Goal: Task Accomplishment & Management: Manage account settings

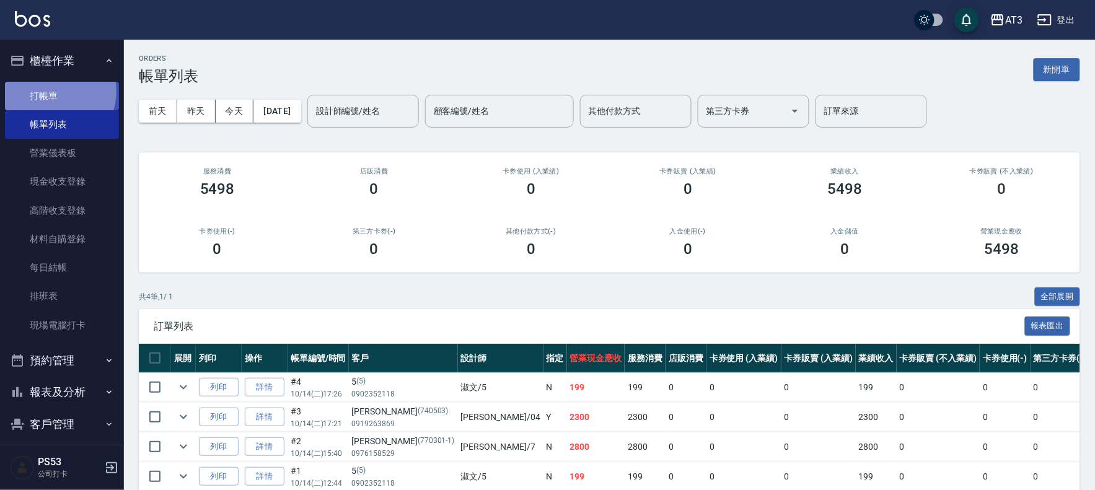
click at [53, 91] on link "打帳單" at bounding box center [62, 96] width 114 height 28
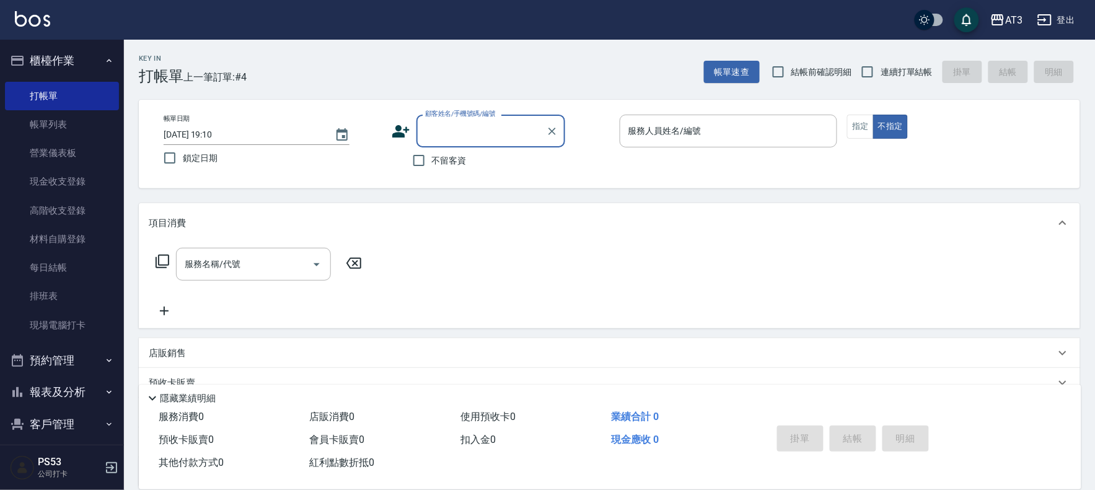
click at [455, 133] on input "顧客姓名/手機號碼/編號" at bounding box center [481, 131] width 119 height 22
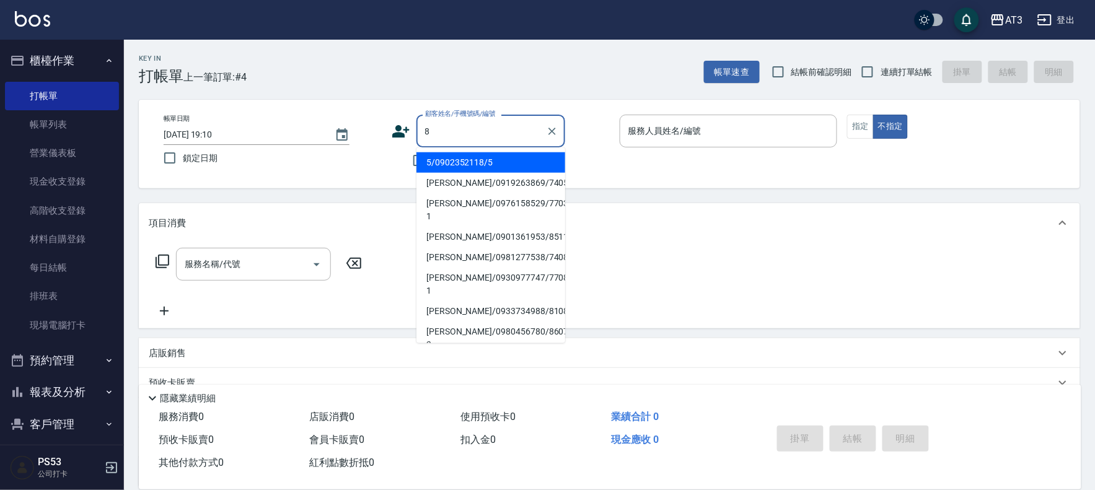
type input "5/0902352118/5"
type input "8"
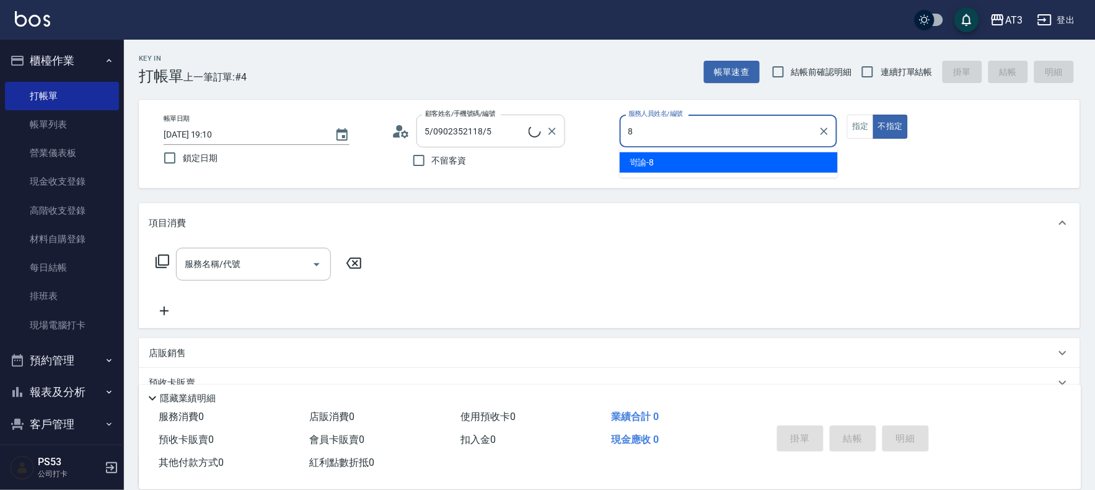
type input "8/8/8"
type input "岢諭-8"
type button "false"
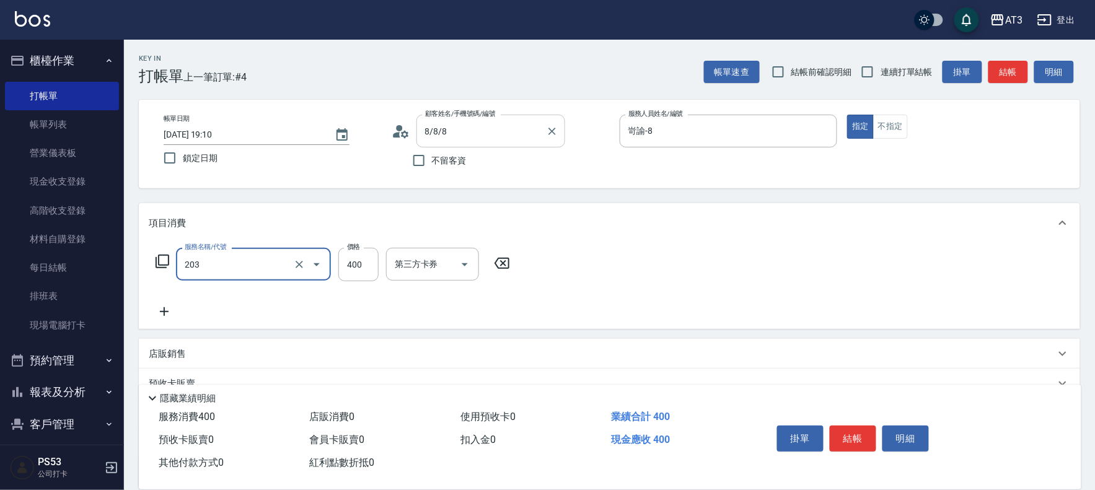
type input "指定單剪(203)"
type input "200"
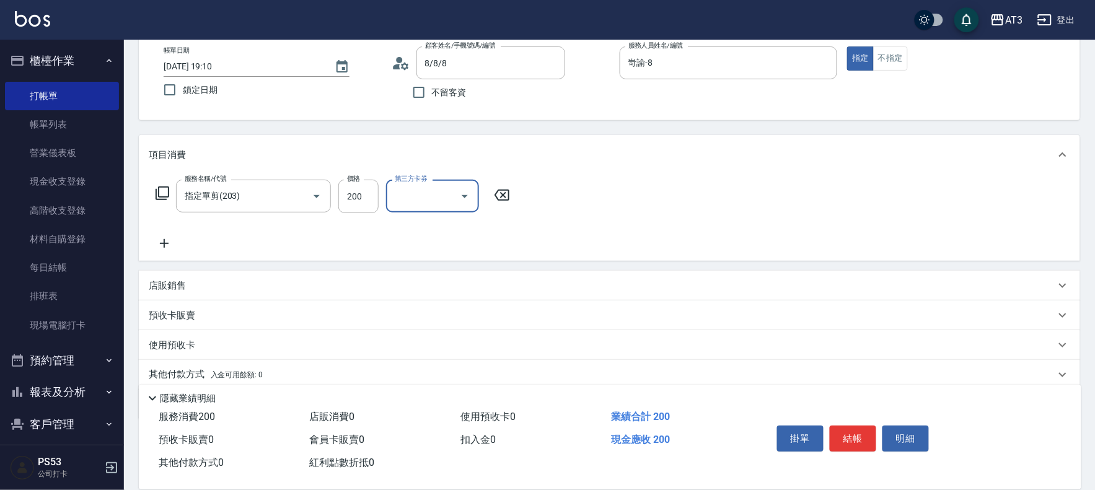
scroll to position [69, 0]
click at [155, 289] on p "店販銷售" at bounding box center [167, 285] width 37 height 13
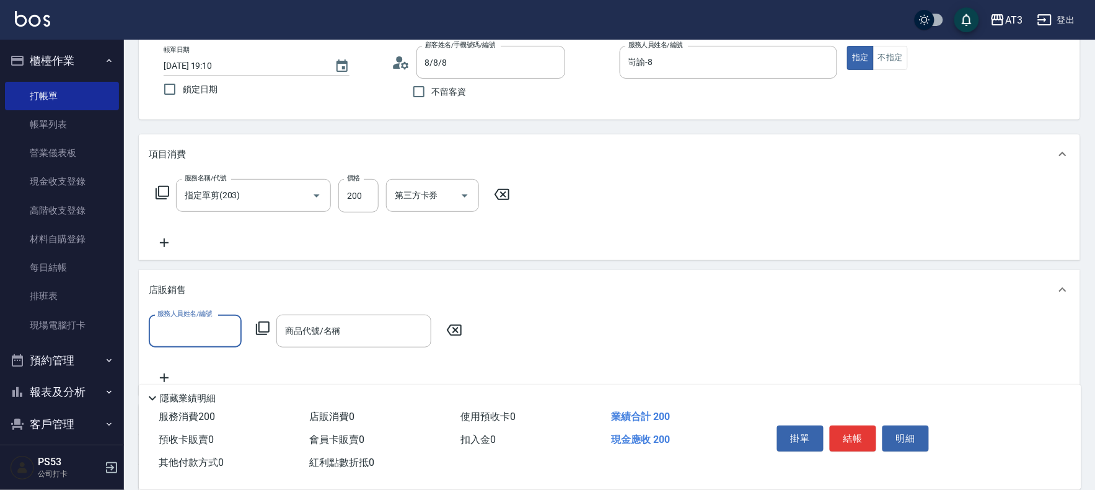
scroll to position [0, 0]
type input "岢諭-8"
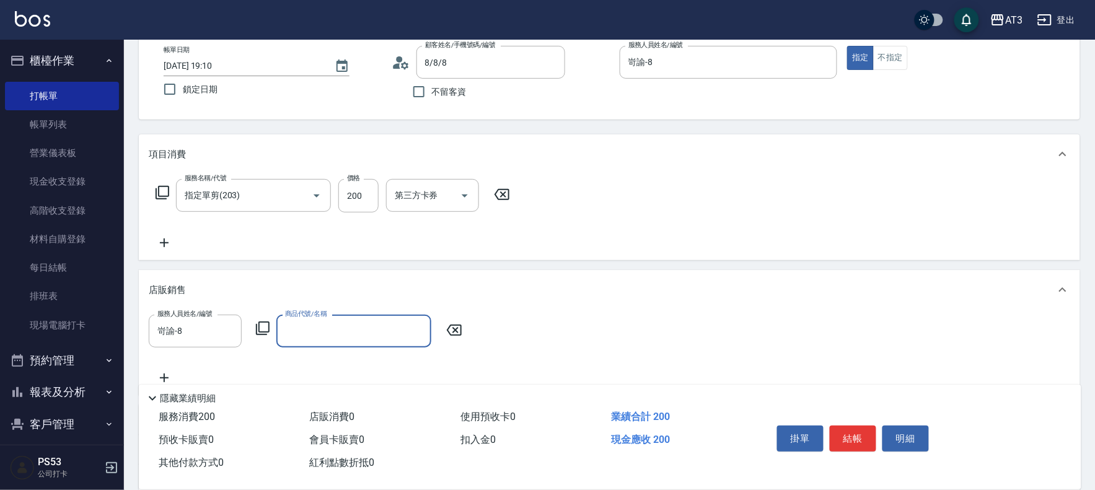
click at [258, 324] on icon at bounding box center [262, 328] width 15 height 15
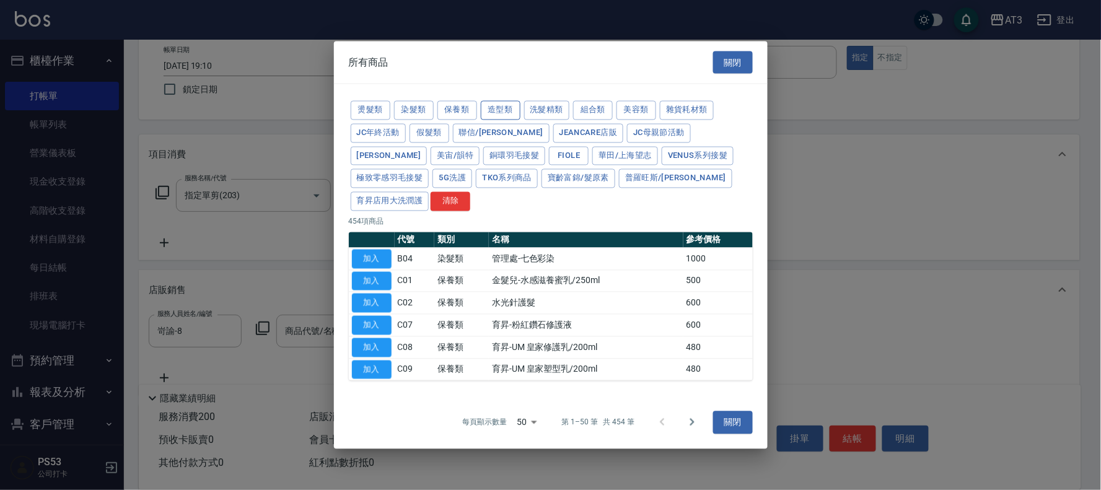
click at [491, 119] on button "造型類" at bounding box center [501, 110] width 40 height 19
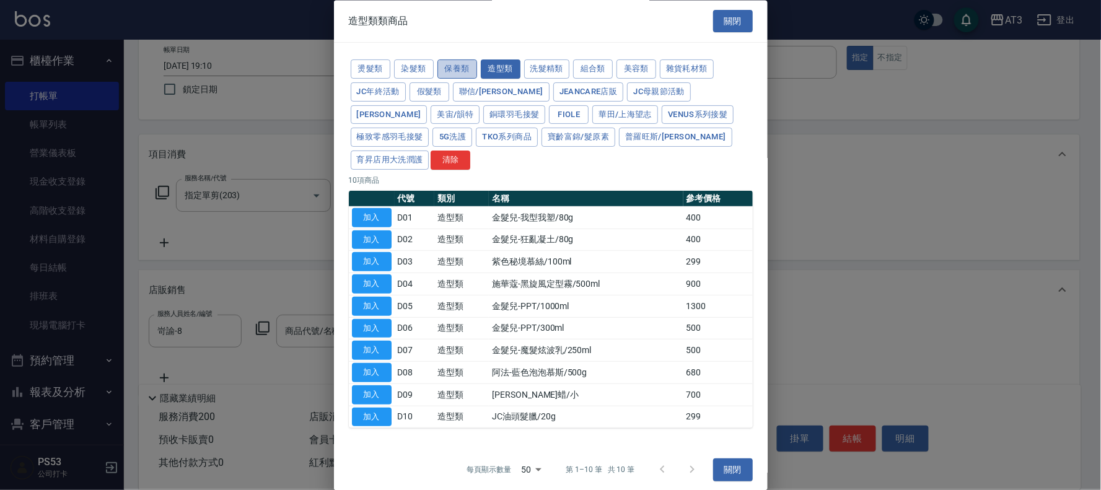
click at [450, 74] on button "保養類" at bounding box center [457, 69] width 40 height 19
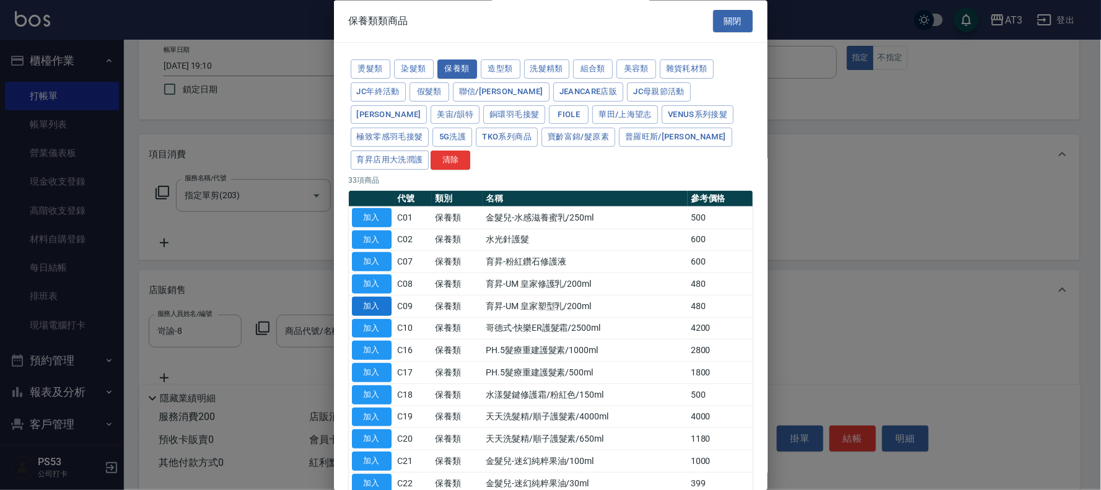
click at [378, 297] on button "加入" at bounding box center [372, 306] width 40 height 19
type input "育昇-UM 皇家塑型乳/200ml"
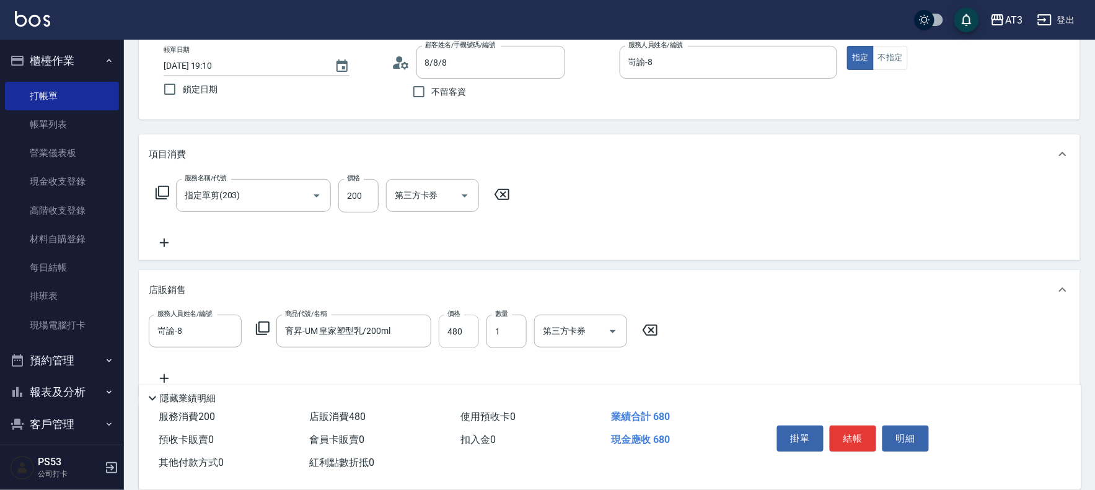
click at [461, 338] on input "480" at bounding box center [459, 331] width 40 height 33
type input "400"
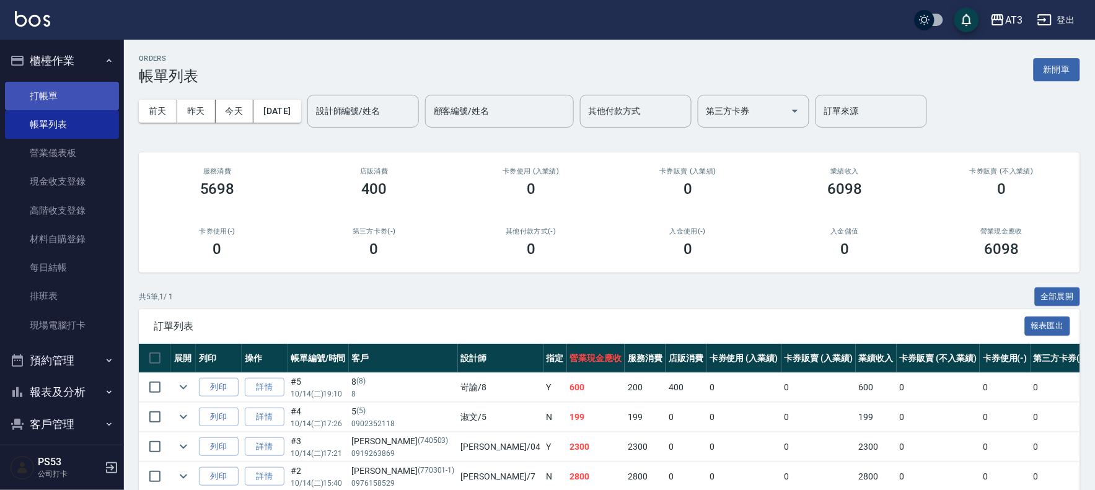
click at [44, 90] on link "打帳單" at bounding box center [62, 96] width 114 height 28
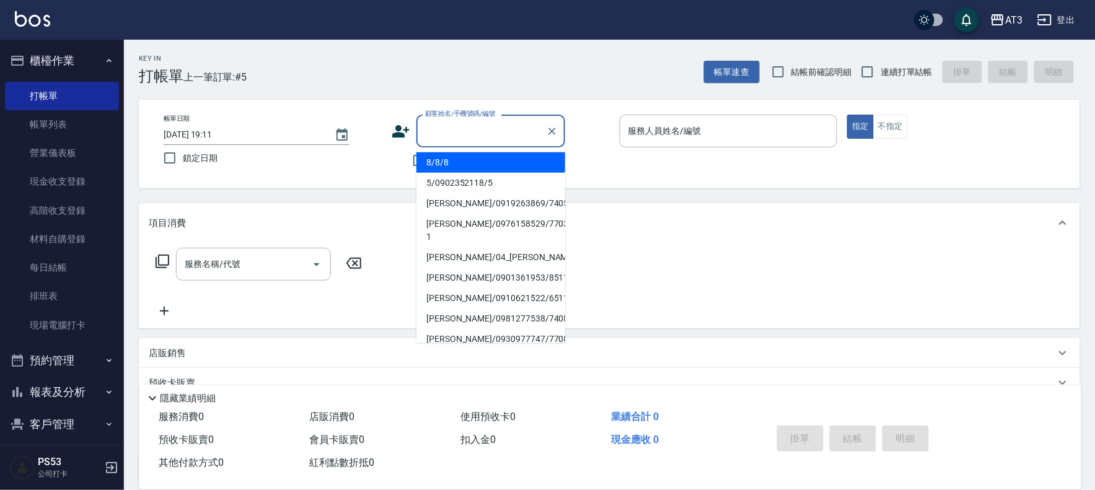
click at [442, 136] on input "顧客姓名/手機號碼/編號" at bounding box center [481, 131] width 119 height 22
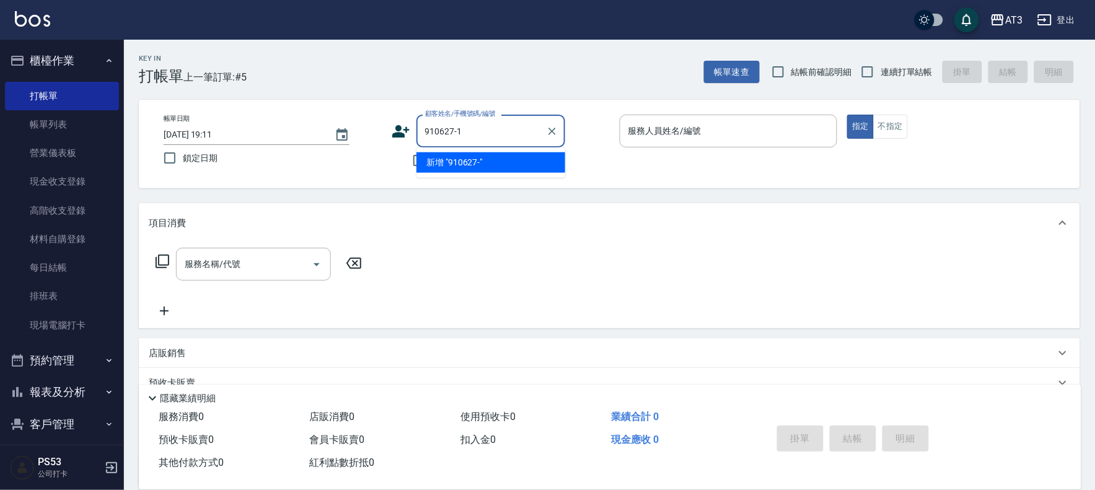
type input "910627-1"
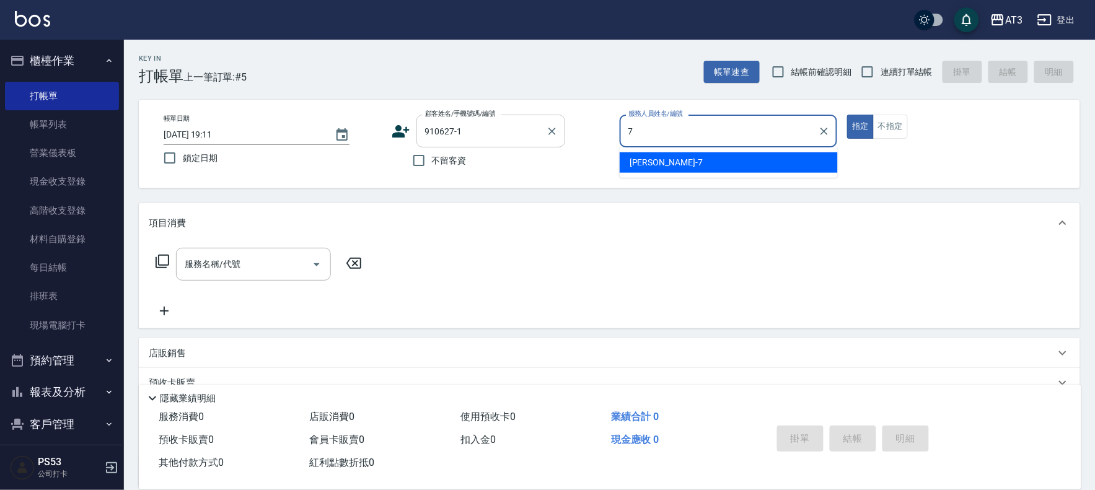
type input "7"
type button "true"
type input "子晴-7"
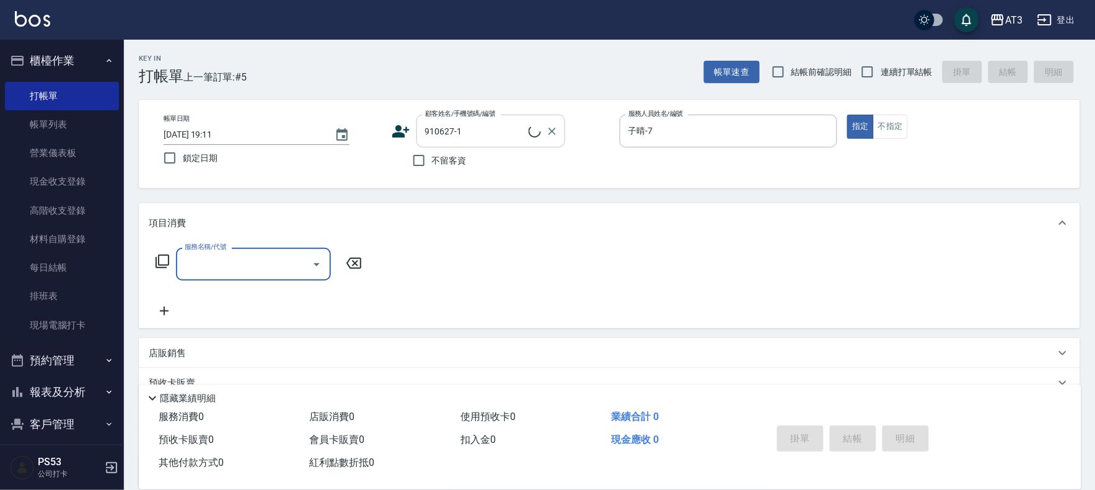
type input "[PERSON_NAME]/0902535810/910627-1"
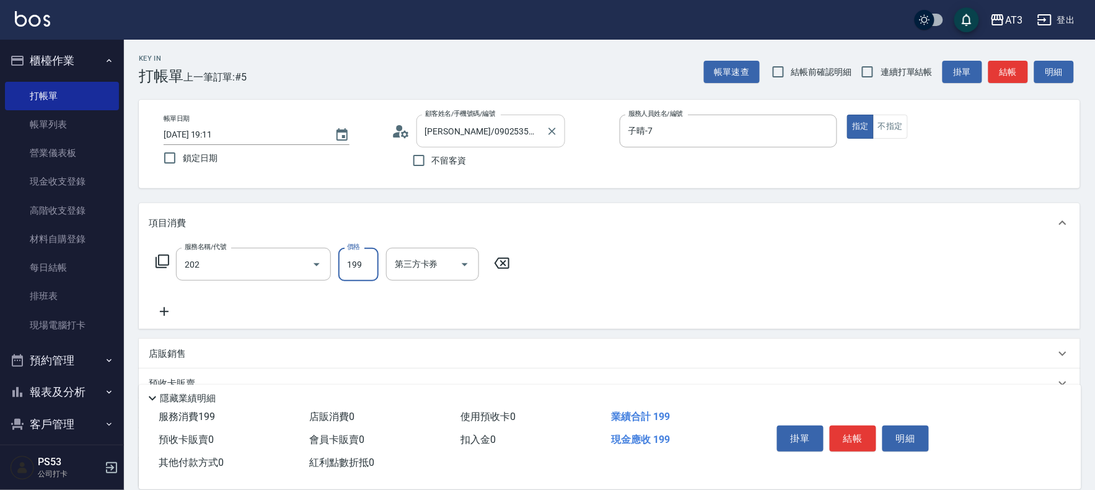
type input "不指定單剪(202)"
click at [896, 126] on button "不指定" at bounding box center [890, 127] width 35 height 24
click at [860, 435] on button "結帳" at bounding box center [852, 439] width 46 height 26
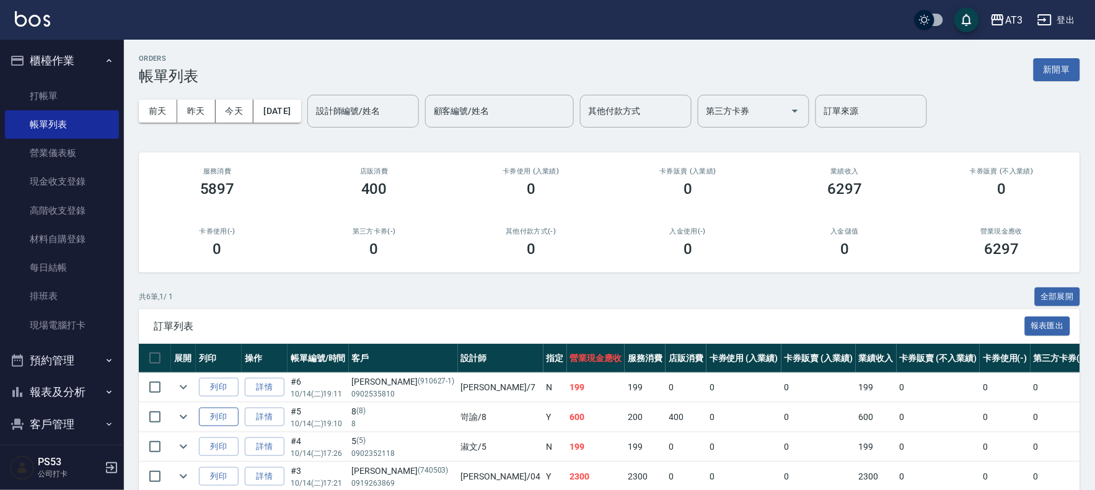
click at [221, 417] on button "列印" at bounding box center [219, 417] width 40 height 19
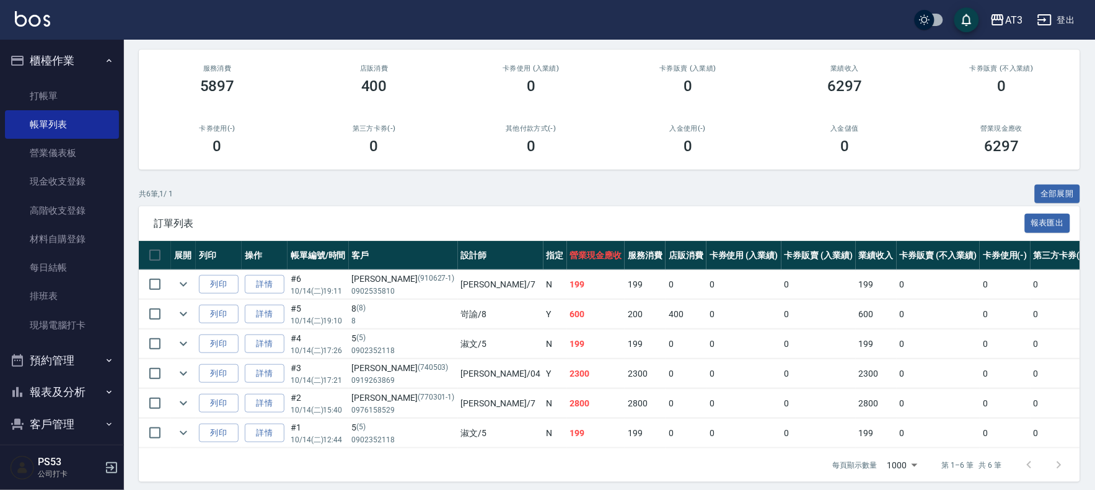
scroll to position [121, 0]
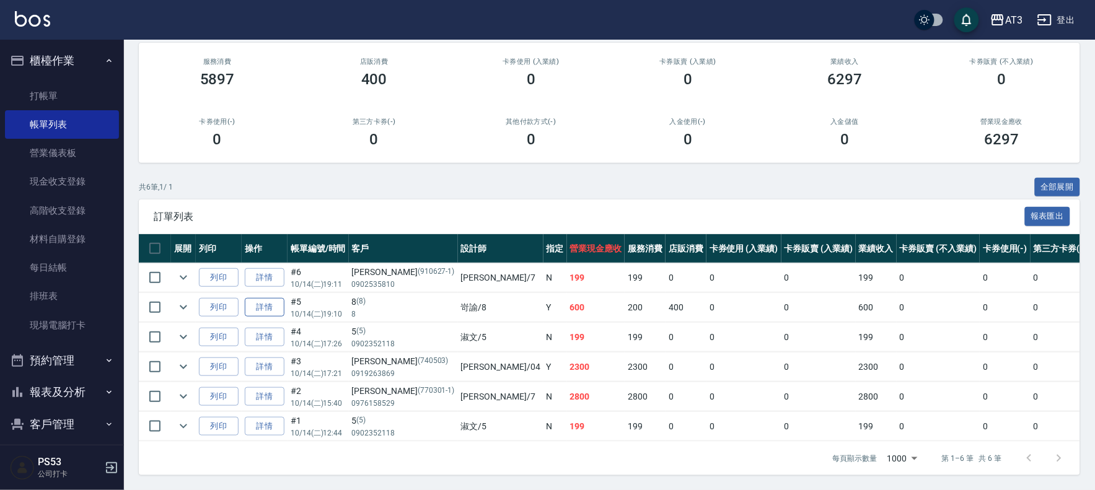
click at [261, 299] on link "詳情" at bounding box center [265, 307] width 40 height 19
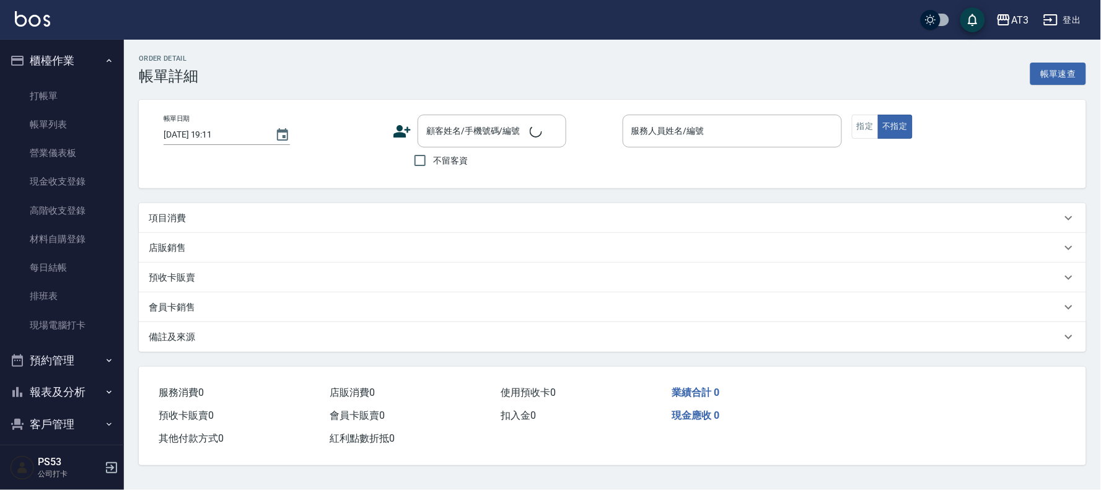
type input "[DATE] 19:10"
type input "岢諭-8"
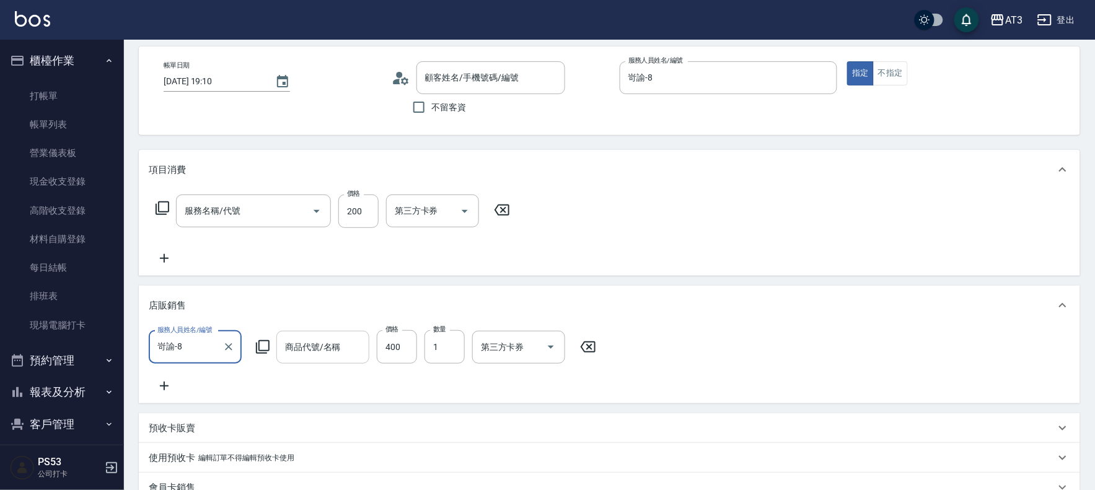
type input "8/8/8"
type input "指定單剪(203)"
type input "育昇-UM 皇家塑型乳/200ml"
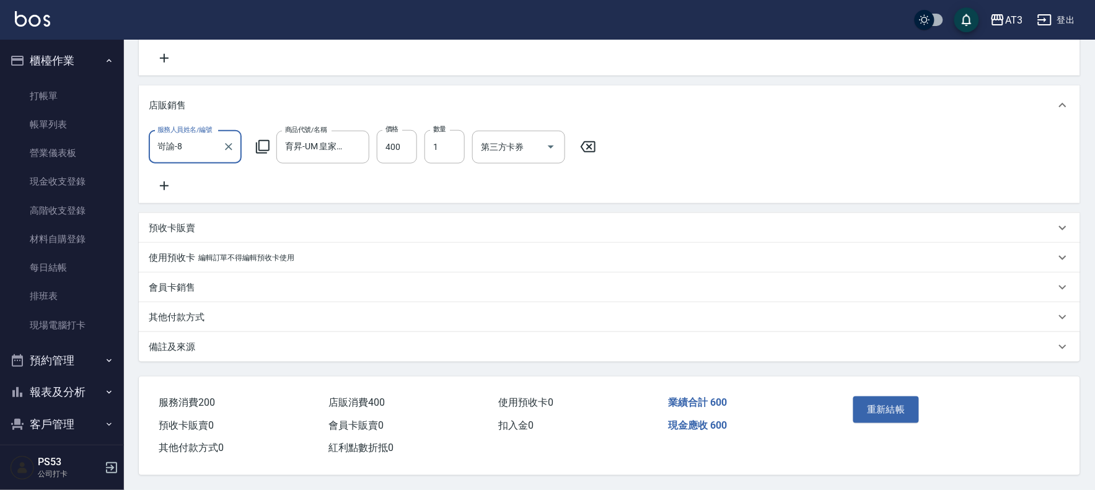
scroll to position [269, 0]
click at [300, 136] on input "育昇-UM 皇家塑型乳/200ml" at bounding box center [313, 147] width 63 height 22
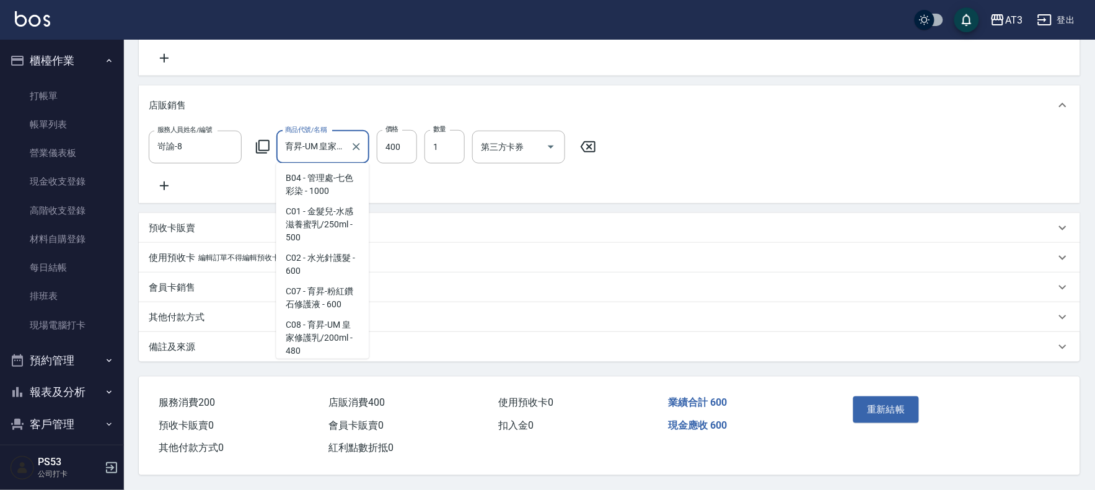
scroll to position [48, 0]
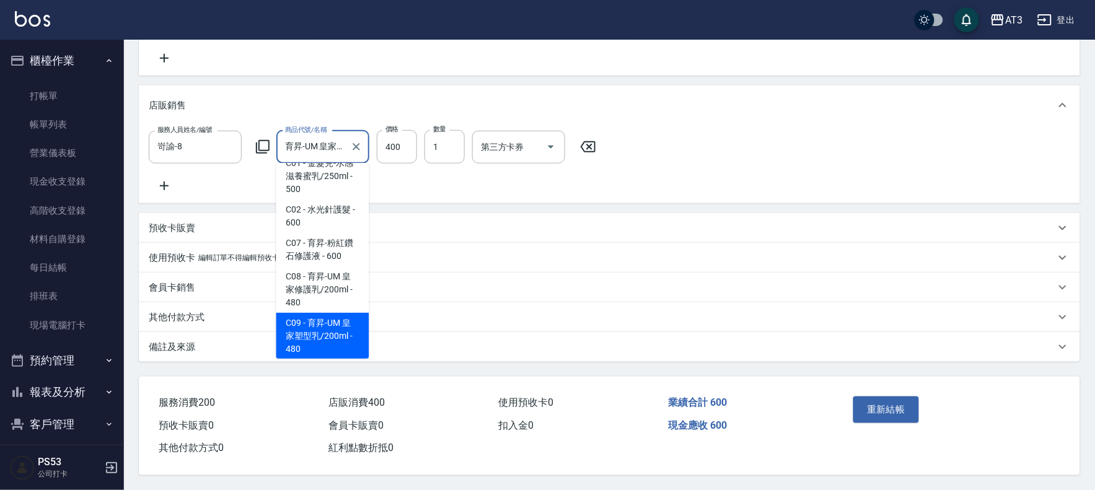
click at [741, 137] on div "服務人員姓名/編號 岢諭-8 服務人員姓名/編號 商品代號/名稱 育昇-UM 皇家塑型乳/200ml 商品代號/名稱 價格 400 價格 數量 1 數量 第三…" at bounding box center [609, 161] width 921 height 63
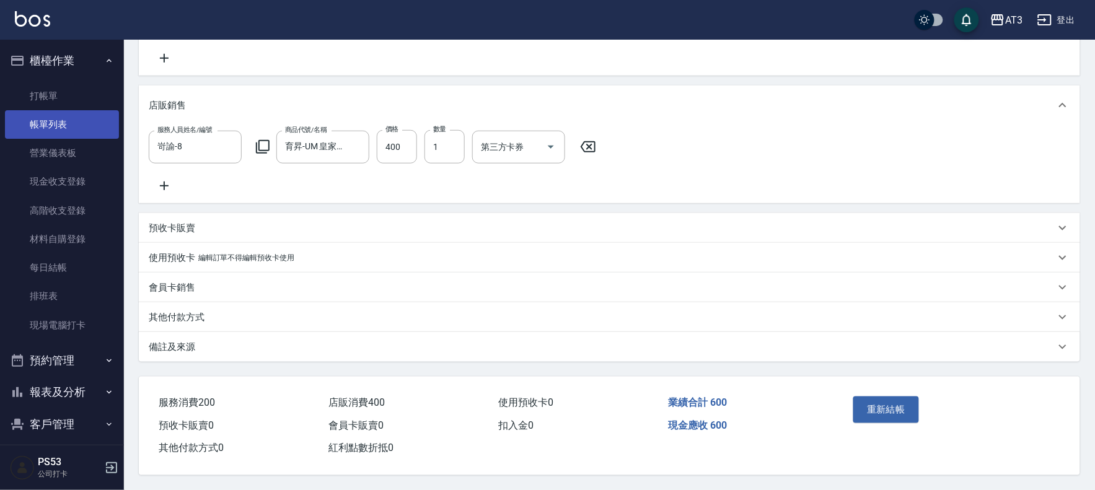
click at [57, 121] on link "帳單列表" at bounding box center [62, 124] width 114 height 28
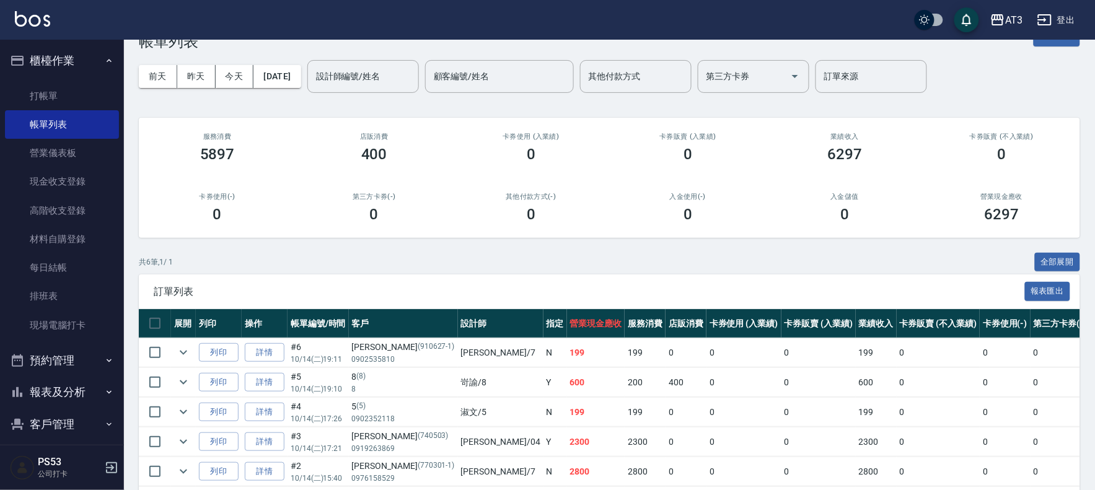
scroll to position [121, 0]
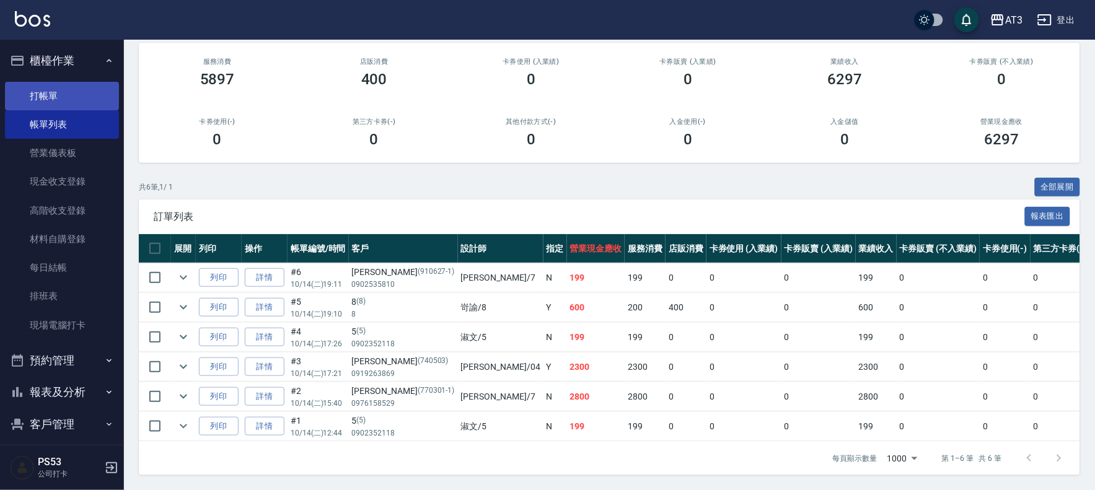
click at [27, 101] on link "打帳單" at bounding box center [62, 96] width 114 height 28
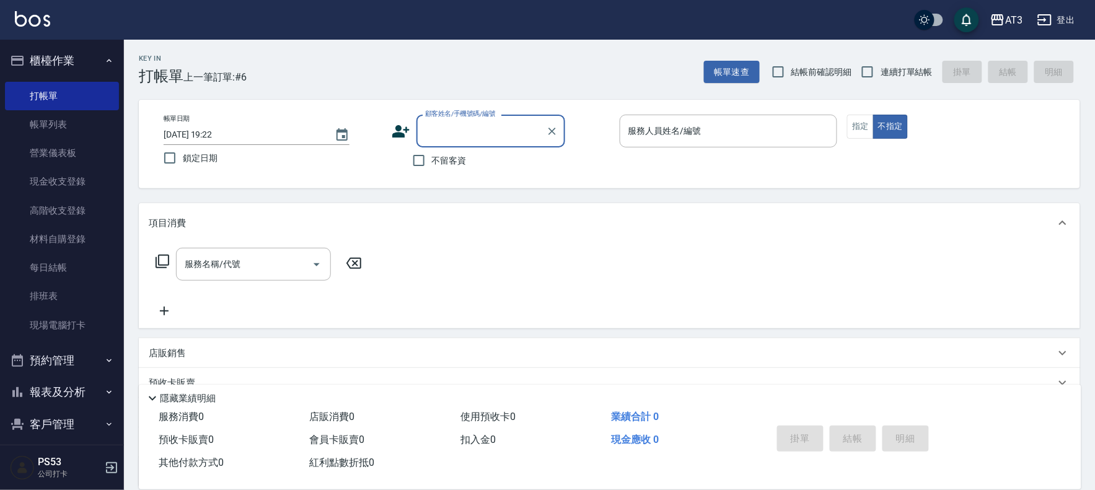
click at [164, 266] on icon at bounding box center [162, 261] width 15 height 15
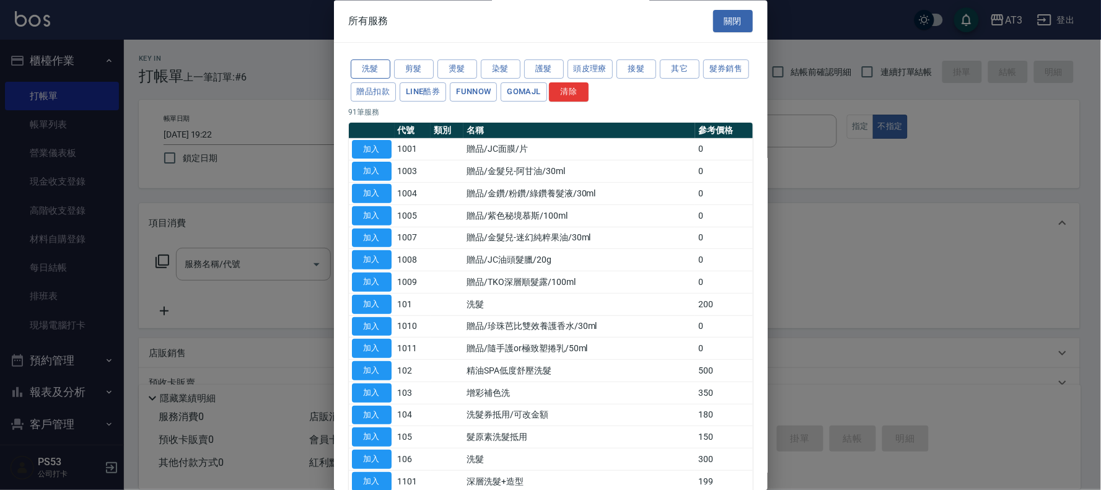
click at [375, 64] on button "洗髮" at bounding box center [371, 69] width 40 height 19
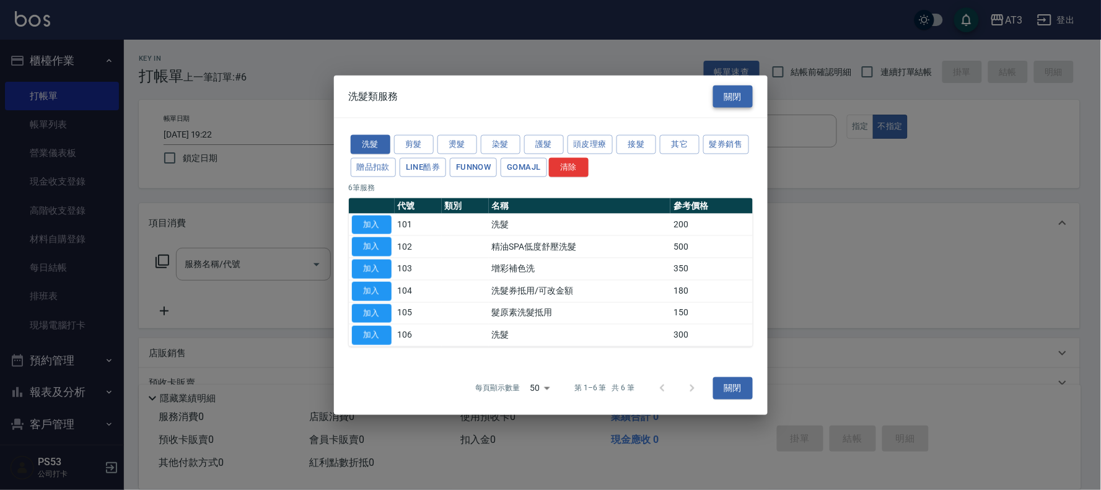
click at [728, 90] on button "關閉" at bounding box center [733, 96] width 40 height 23
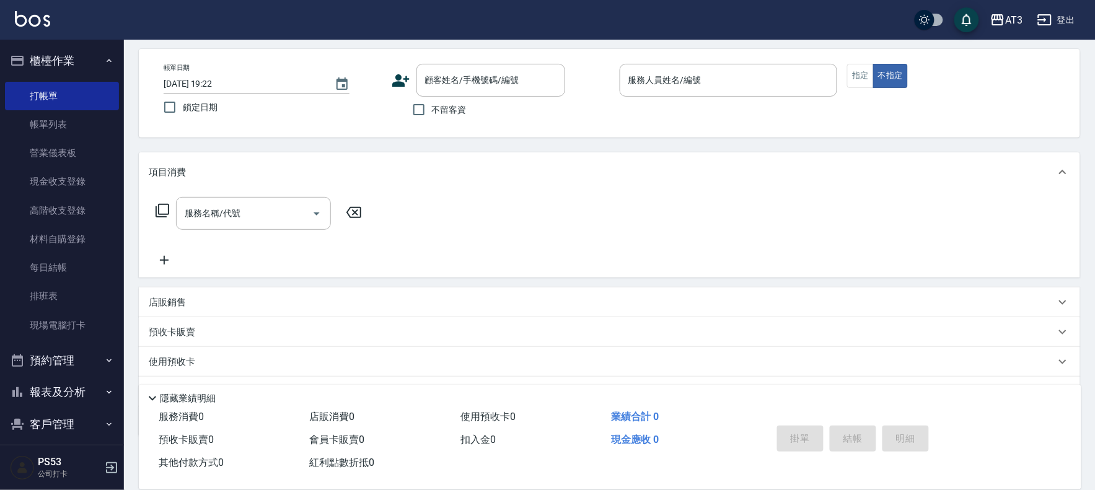
scroll to position [114, 0]
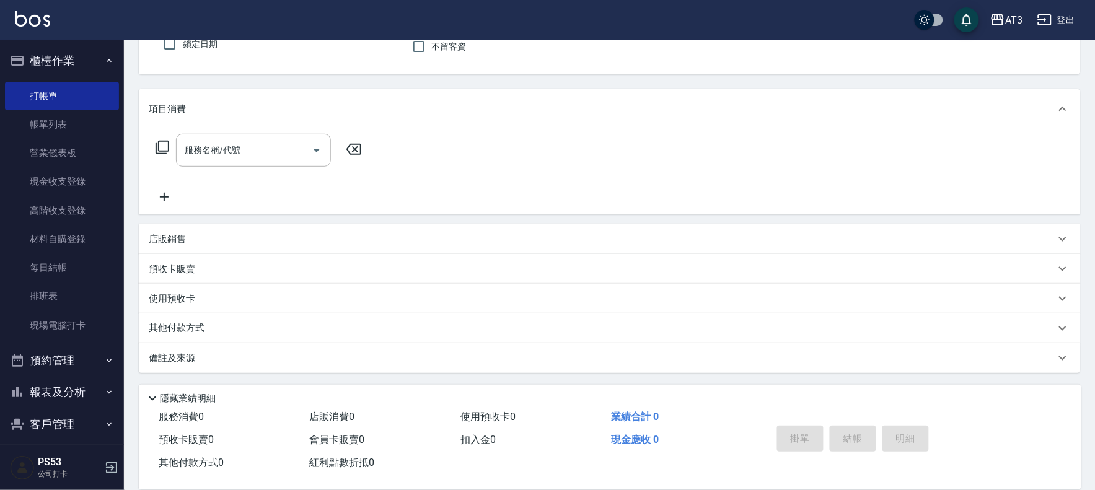
click at [157, 240] on p "店販銷售" at bounding box center [167, 239] width 37 height 13
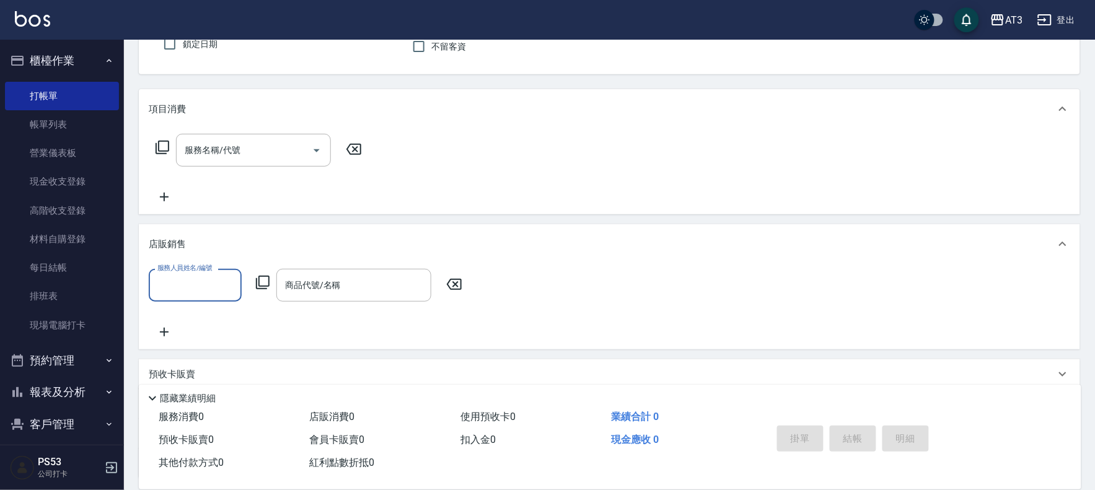
scroll to position [0, 0]
click at [264, 281] on icon at bounding box center [262, 282] width 15 height 15
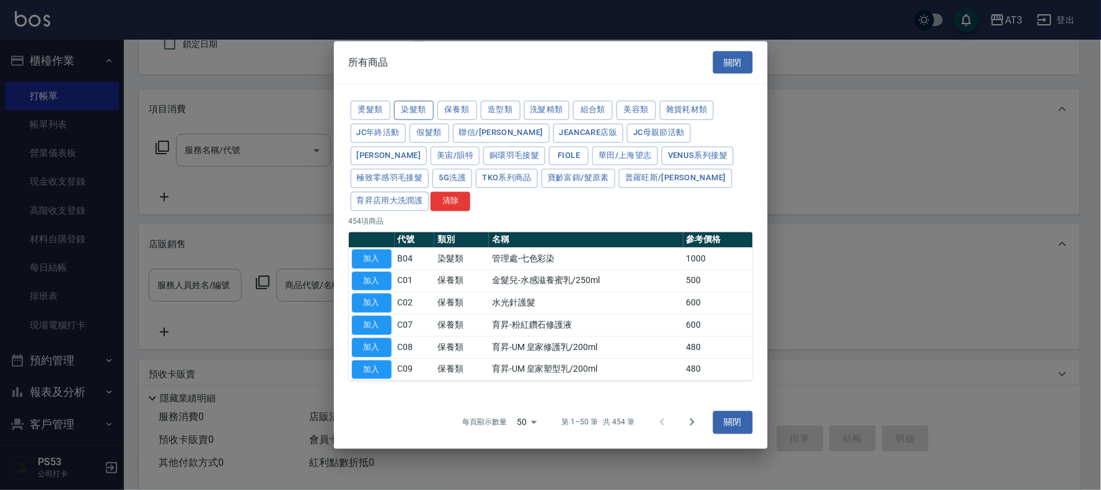
click at [403, 119] on button "染髮類" at bounding box center [414, 110] width 40 height 19
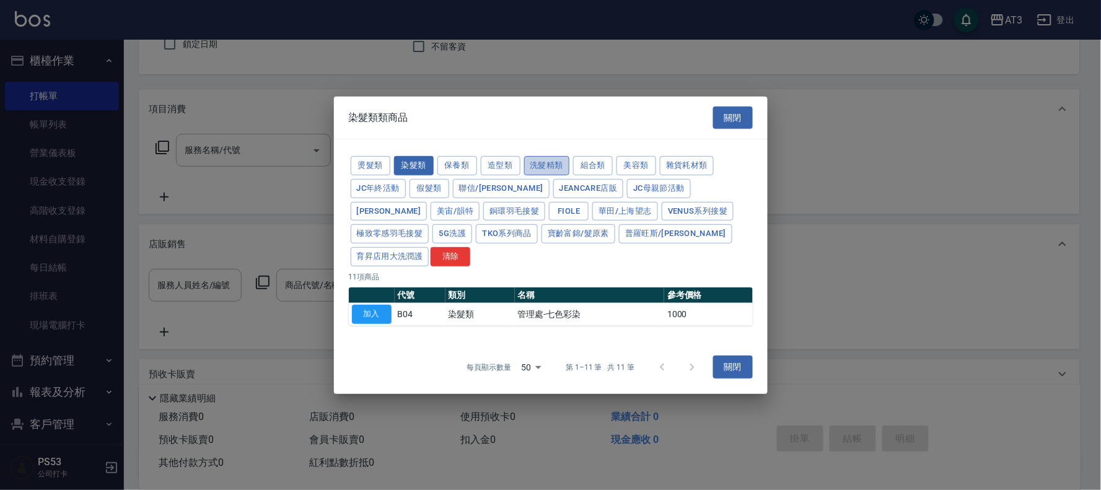
click at [543, 175] on button "洗髮精類" at bounding box center [547, 165] width 46 height 19
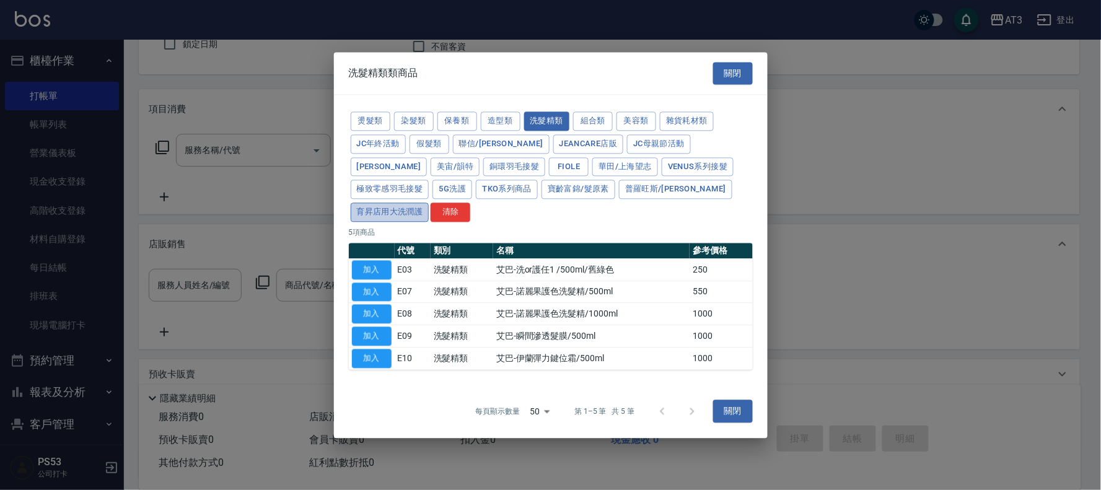
click at [429, 203] on button "育昇店用大洗潤護" at bounding box center [390, 212] width 79 height 19
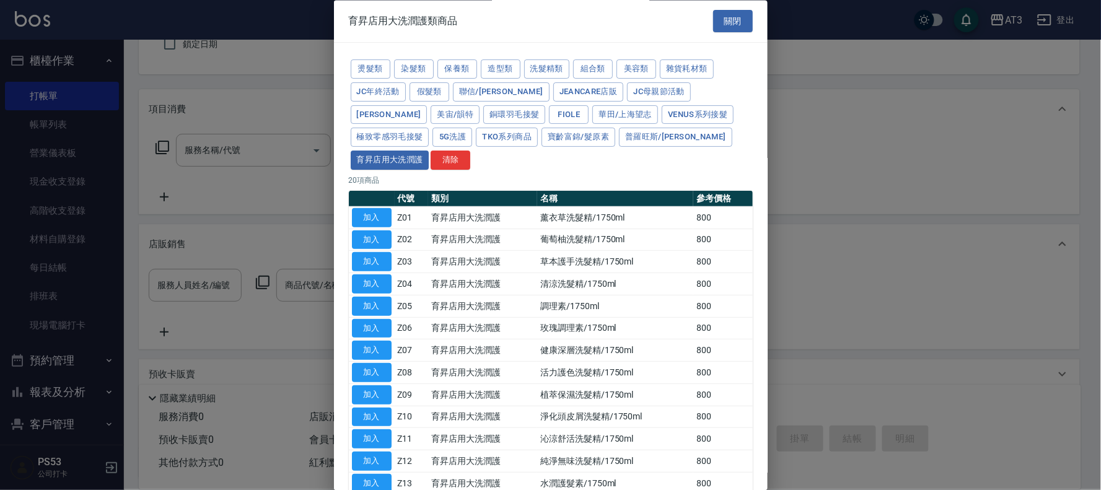
click at [721, 7] on div "育昇店用大洗潤護類商品 關閉" at bounding box center [551, 21] width 434 height 43
click at [735, 27] on button "關閉" at bounding box center [733, 21] width 40 height 23
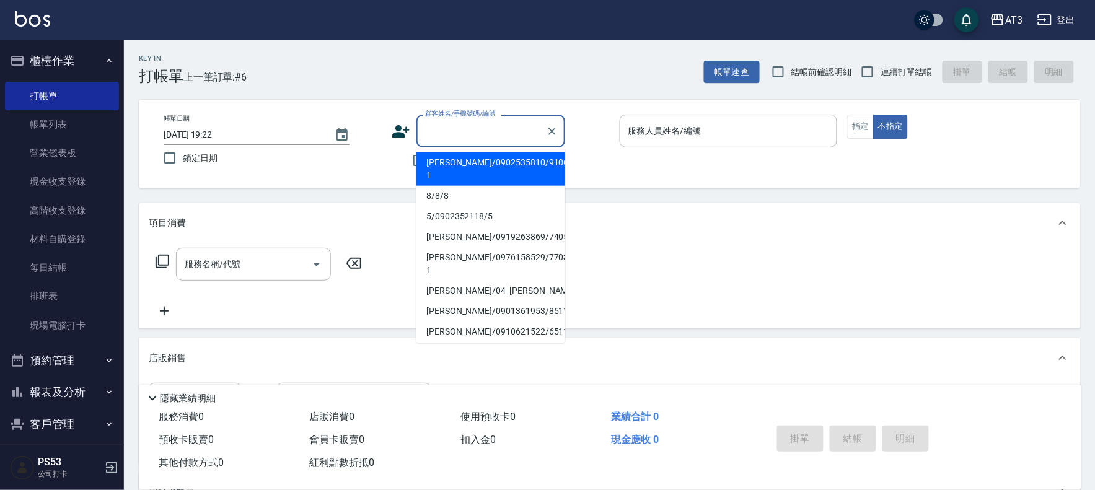
click at [455, 123] on div "顧客姓名/手機號碼/編號 顧客姓名/手機號碼/編號" at bounding box center [490, 131] width 149 height 33
click at [403, 131] on icon at bounding box center [400, 131] width 19 height 19
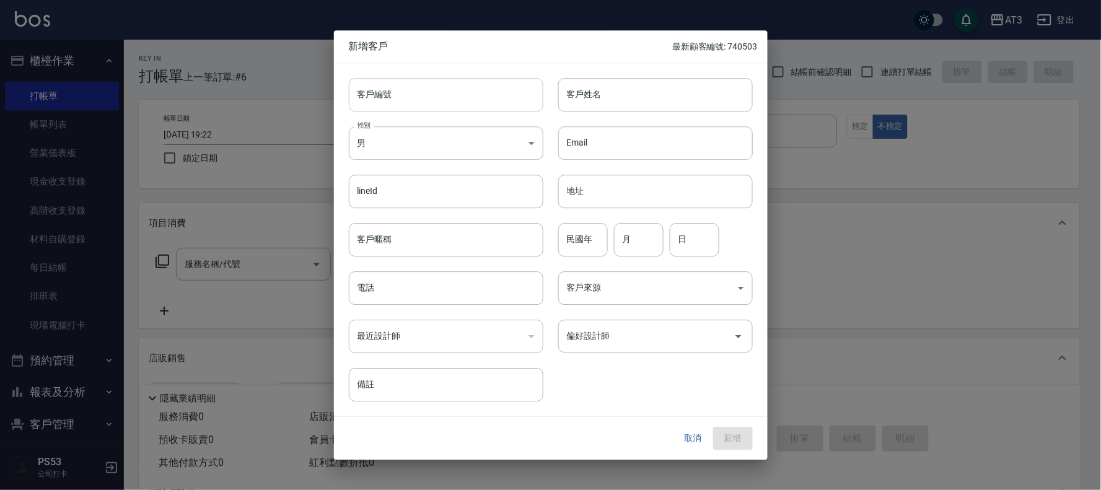
click at [393, 94] on input "客戶編號" at bounding box center [446, 94] width 195 height 33
type input "651006"
type input "c"
type input "黃馨儀"
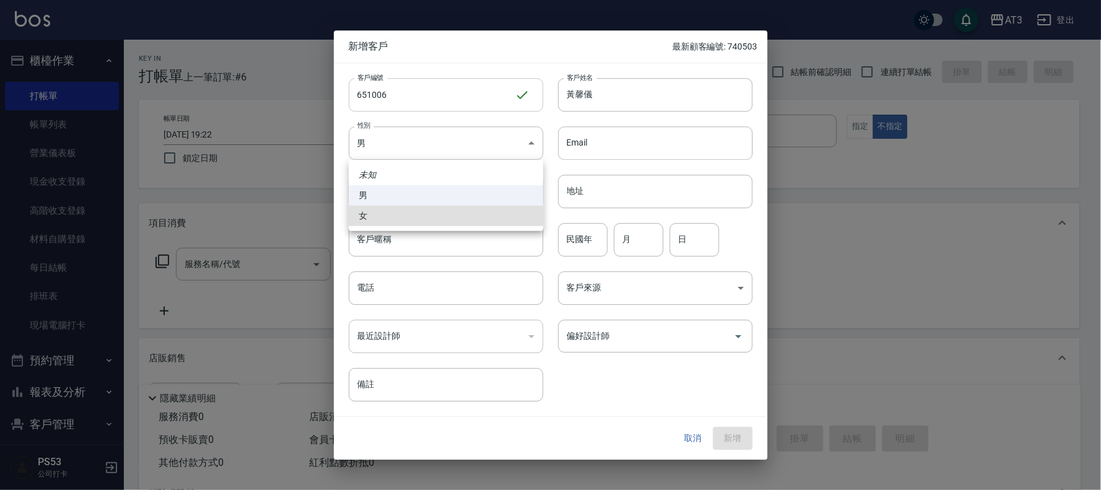
type input "[DEMOGRAPHIC_DATA]"
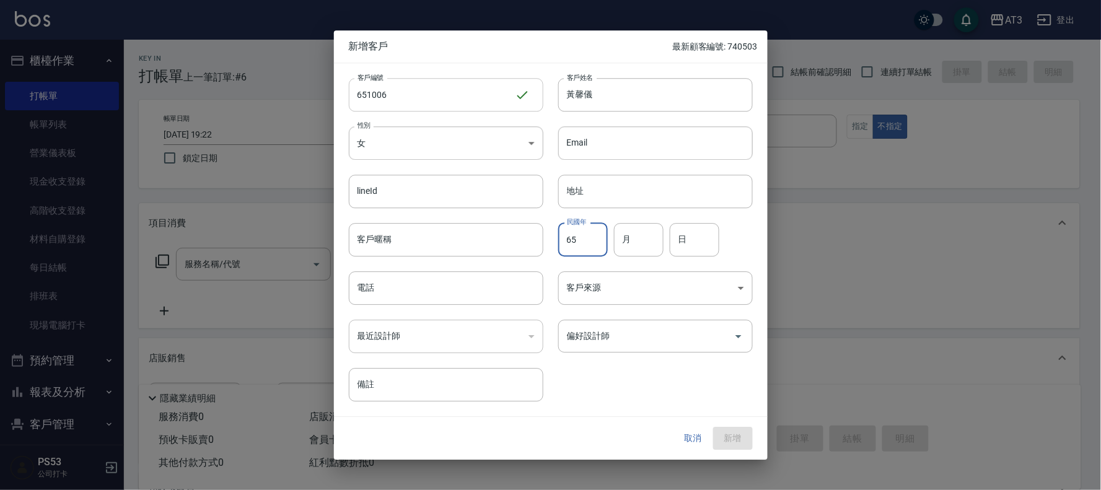
type input "65"
type input "10"
type input "06"
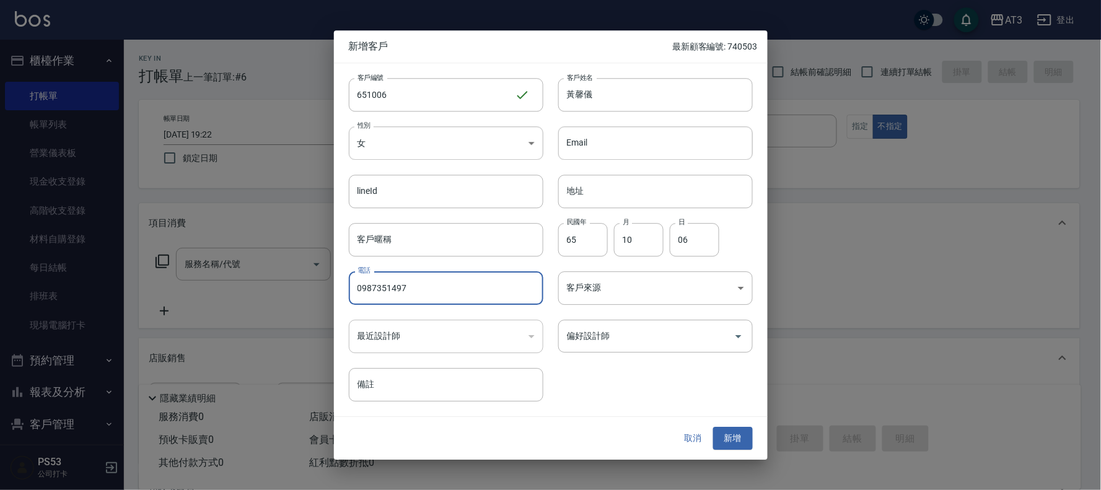
type input "0987351497"
click at [697, 486] on div at bounding box center [550, 245] width 1101 height 490
click at [725, 444] on button "新增" at bounding box center [733, 438] width 40 height 23
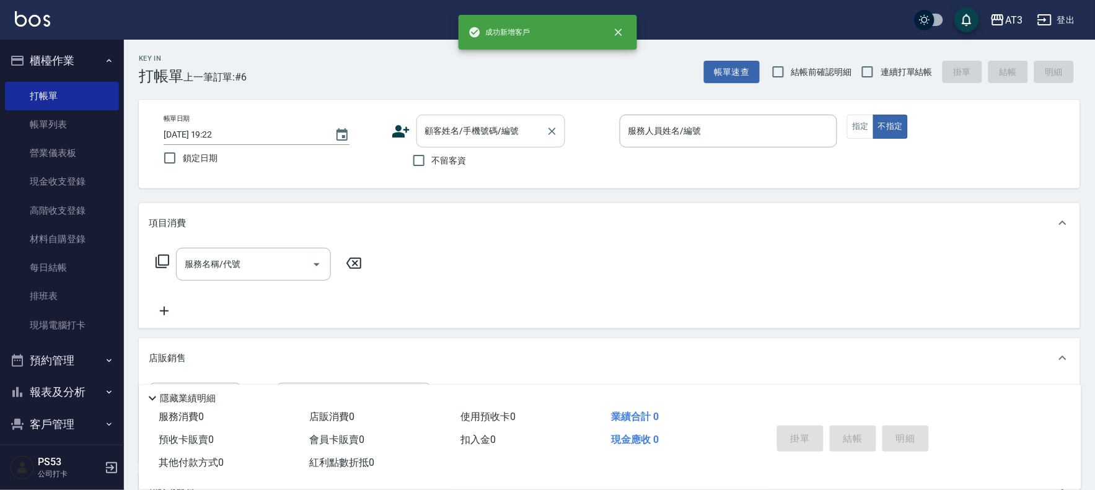
click at [450, 143] on div "顧客姓名/手機號碼/編號" at bounding box center [490, 131] width 149 height 33
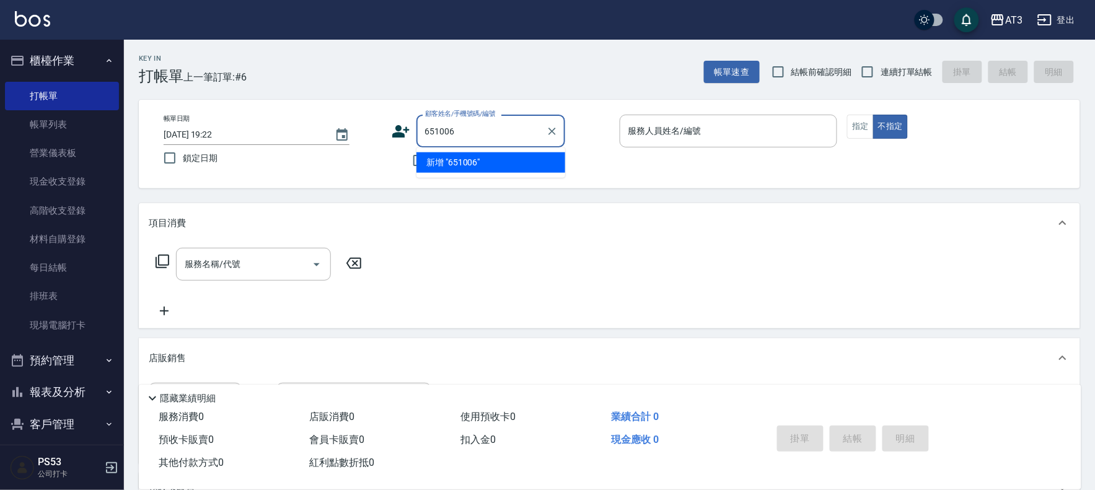
type input "651006"
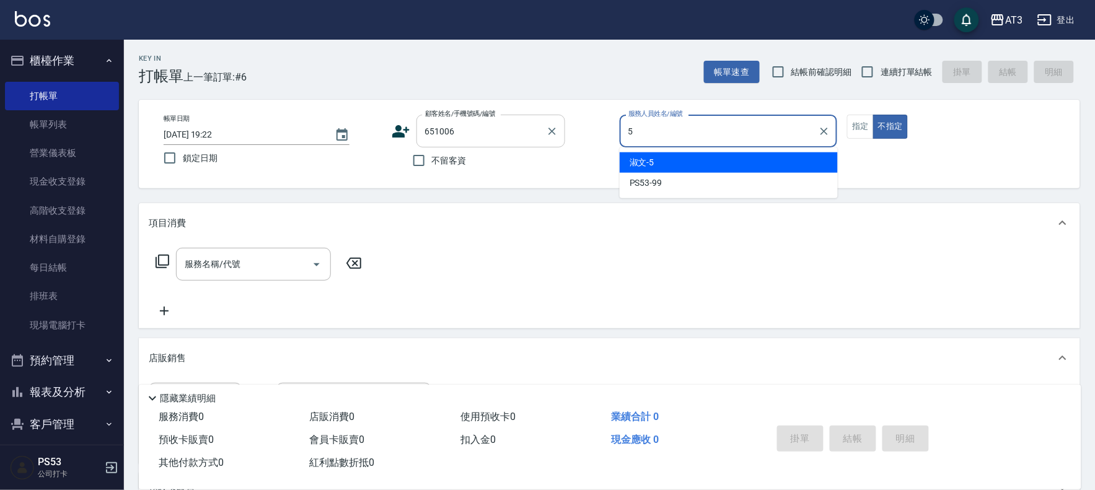
type input "5"
type button "false"
type input "淑文-5"
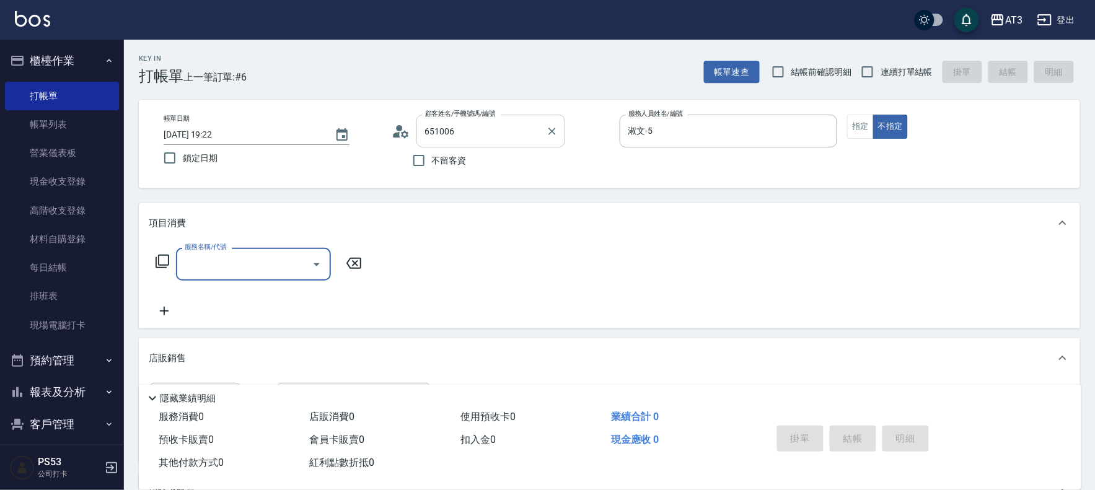
type input "[PERSON_NAME]/0987351497/651006"
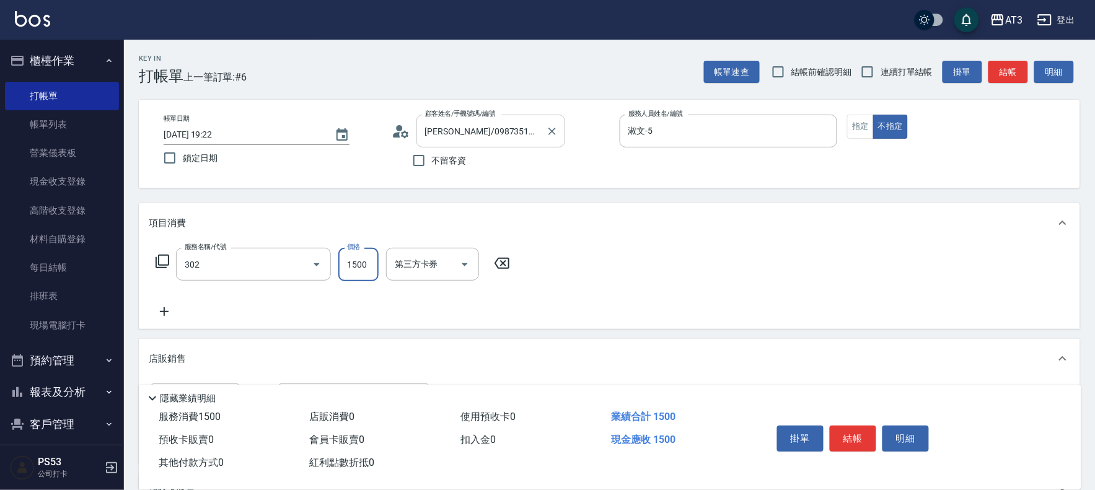
type input "設計燙髮(302)"
type input "1080"
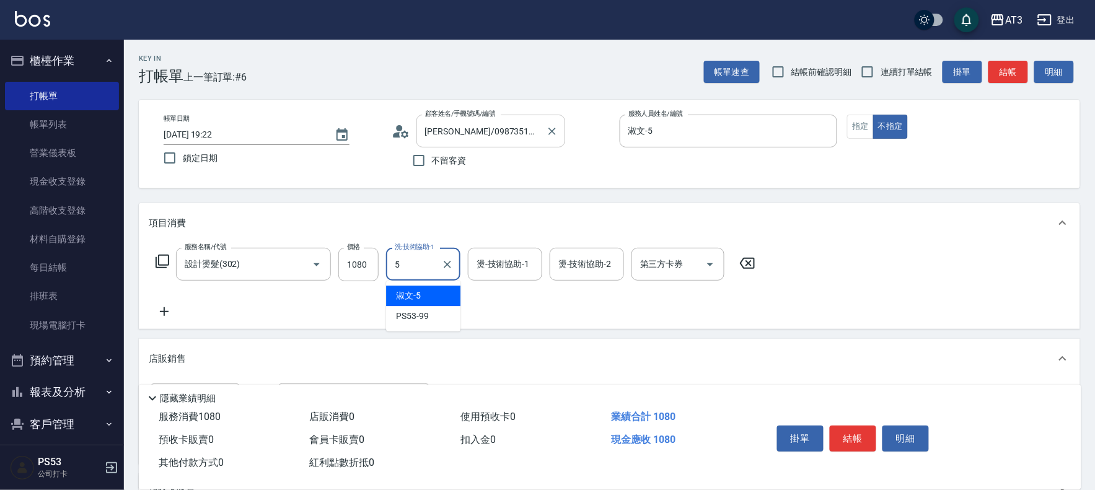
type input "淑文-5"
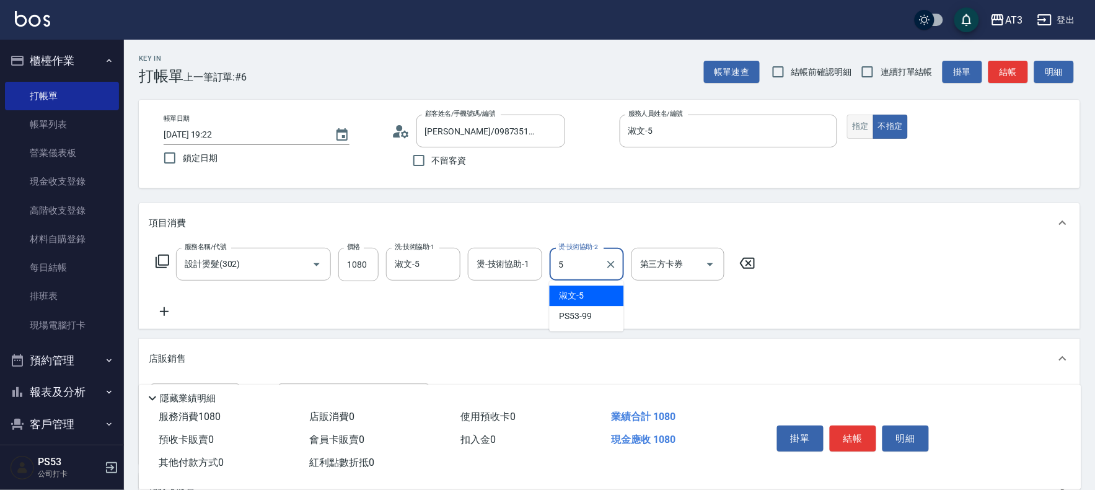
type input "5"
click at [862, 127] on button "指定" at bounding box center [860, 127] width 27 height 24
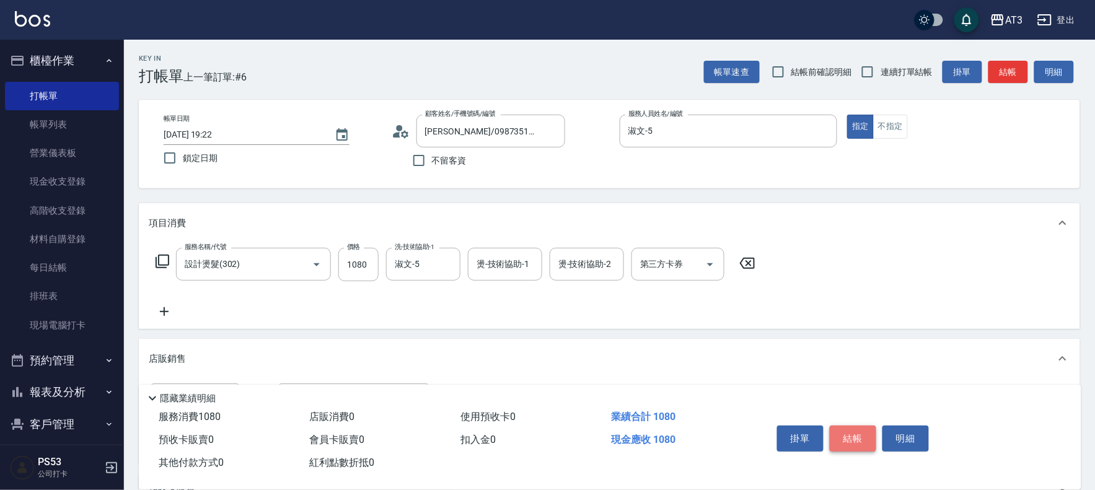
click at [854, 440] on button "結帳" at bounding box center [852, 439] width 46 height 26
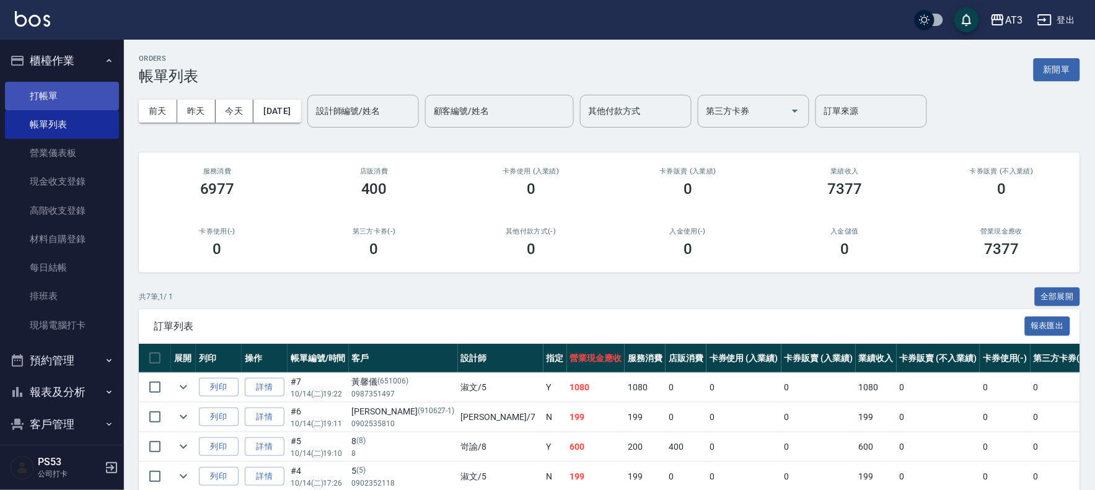
click at [53, 99] on link "打帳單" at bounding box center [62, 96] width 114 height 28
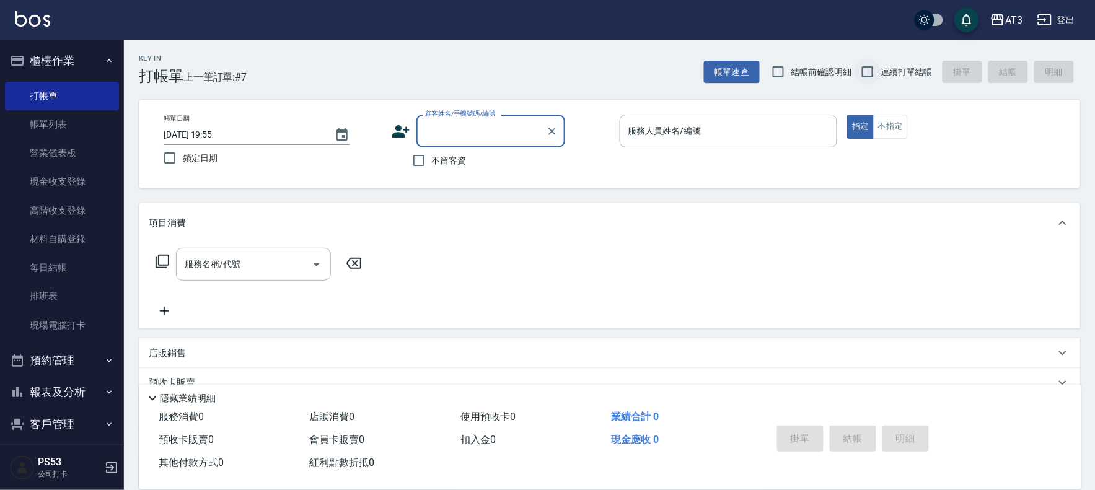
click at [864, 71] on input "連續打單結帳" at bounding box center [867, 72] width 26 height 26
checkbox input "true"
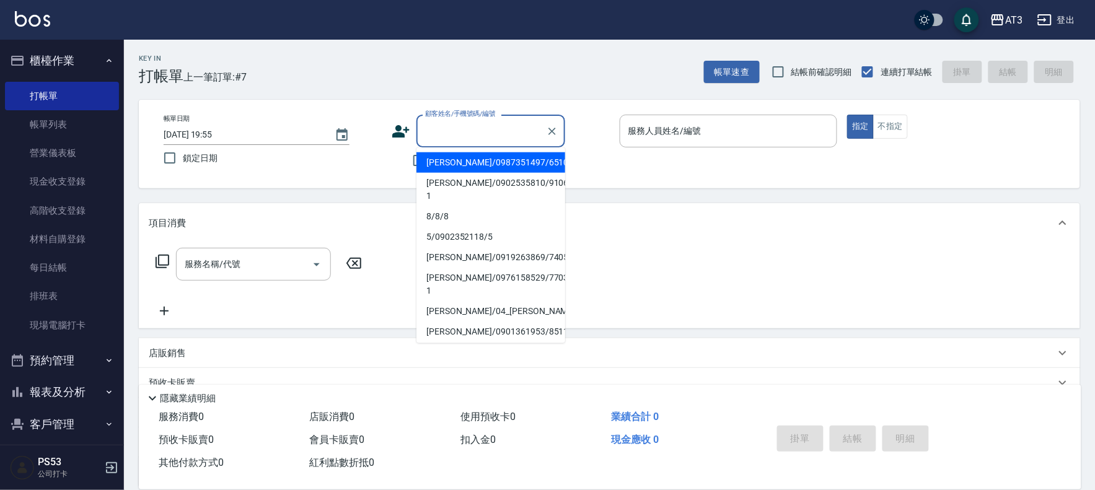
click at [523, 121] on input "顧客姓名/手機號碼/編號" at bounding box center [481, 131] width 119 height 22
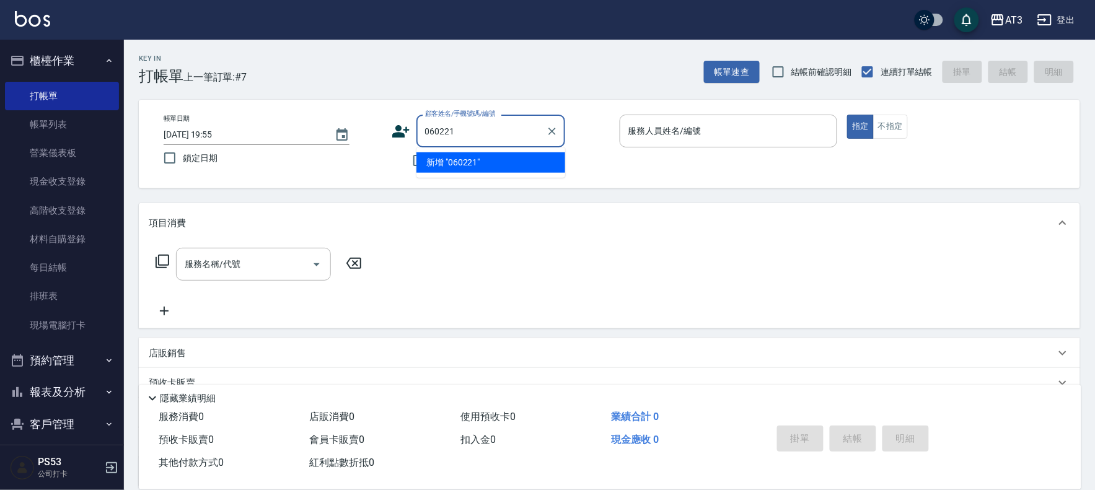
type input "060221"
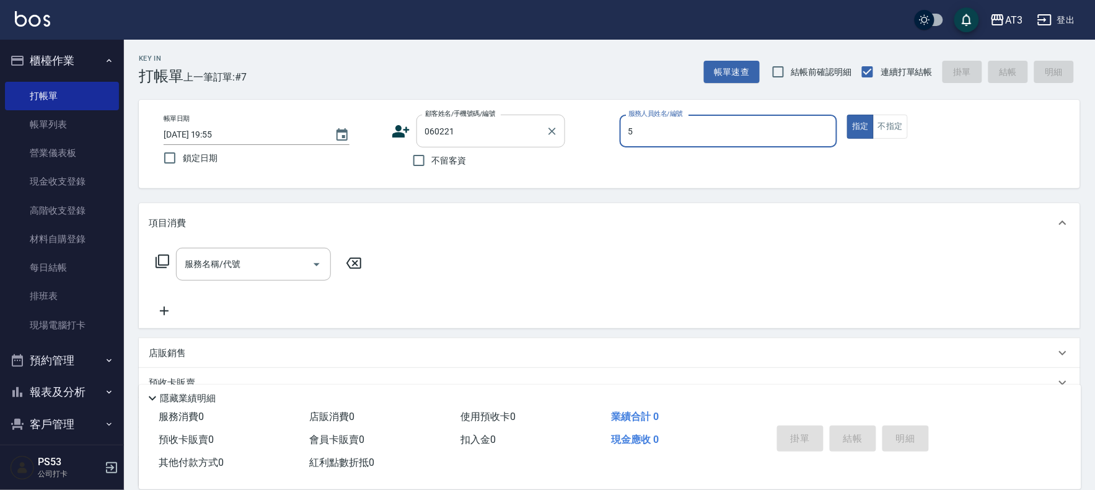
type input "淑文-5"
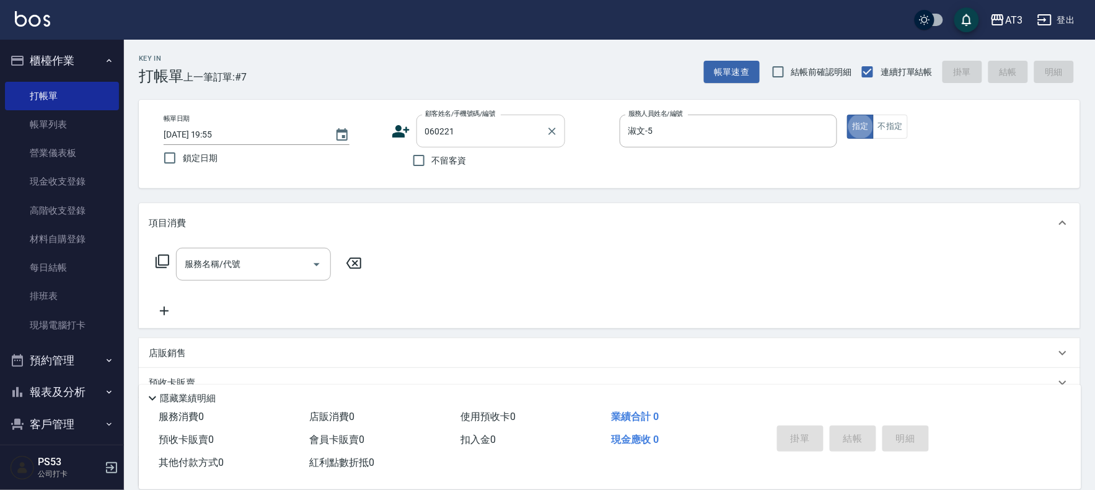
type button "true"
type input "[PERSON_NAME]/098129170/060221"
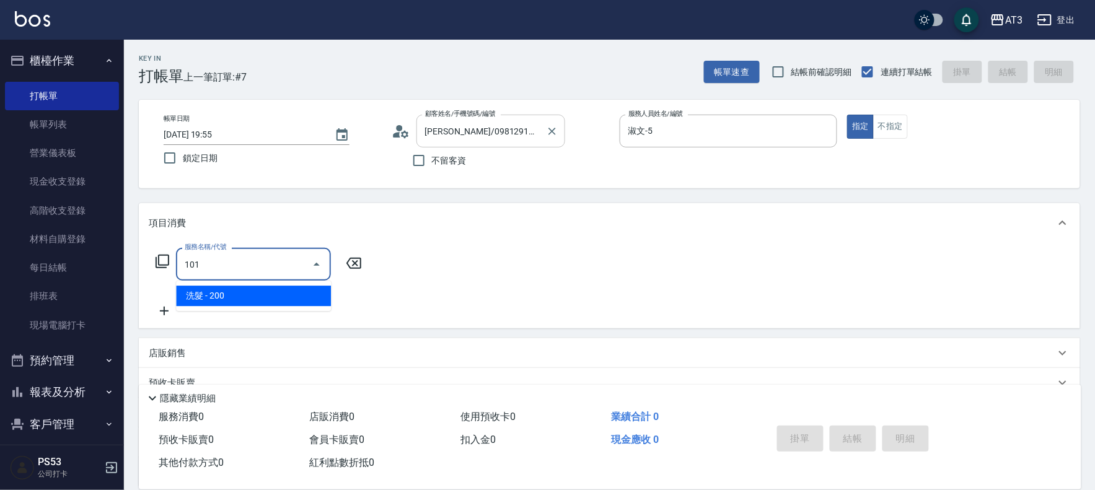
type input "洗髮(101)"
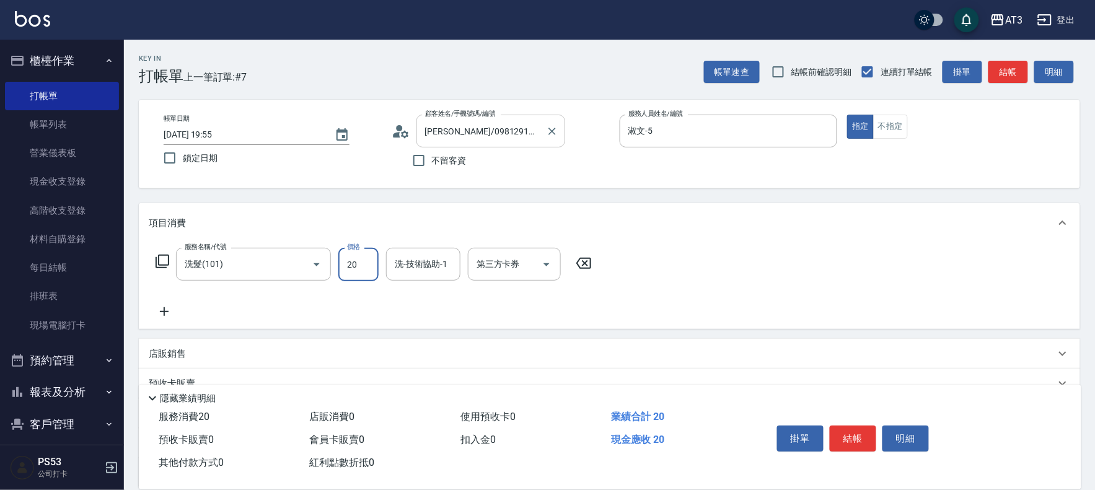
type input "200"
type input "惠麗-04"
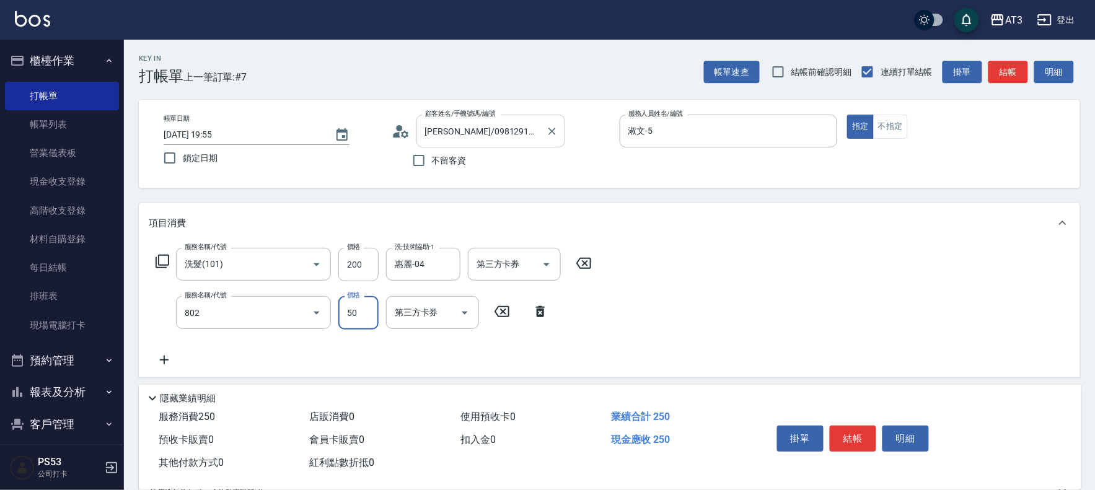
type input "潤絲/加精油(802)"
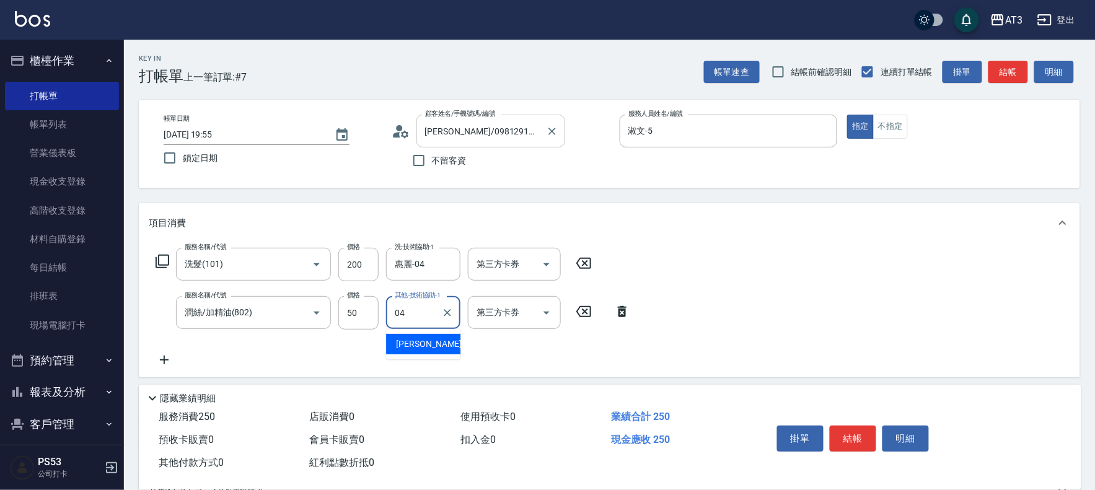
type input "惠麗-04"
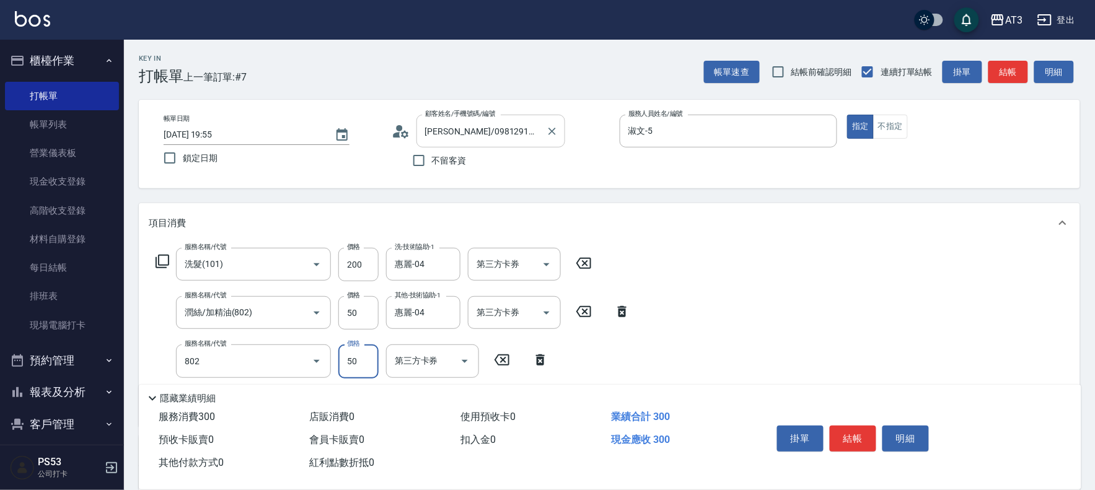
type input "潤絲/加精油(802)"
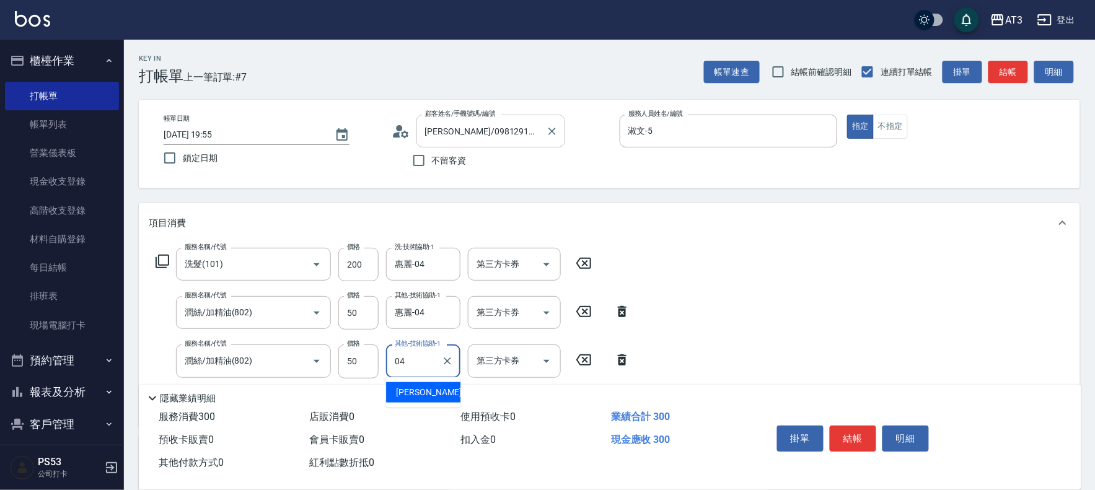
type input "惠麗-04"
type input "潤絲/加精油(802)"
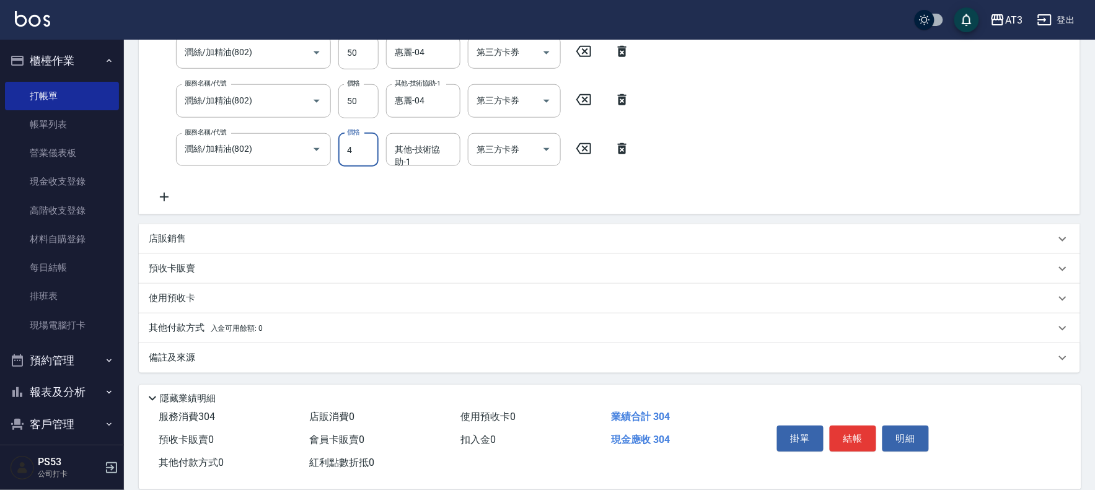
scroll to position [247, 0]
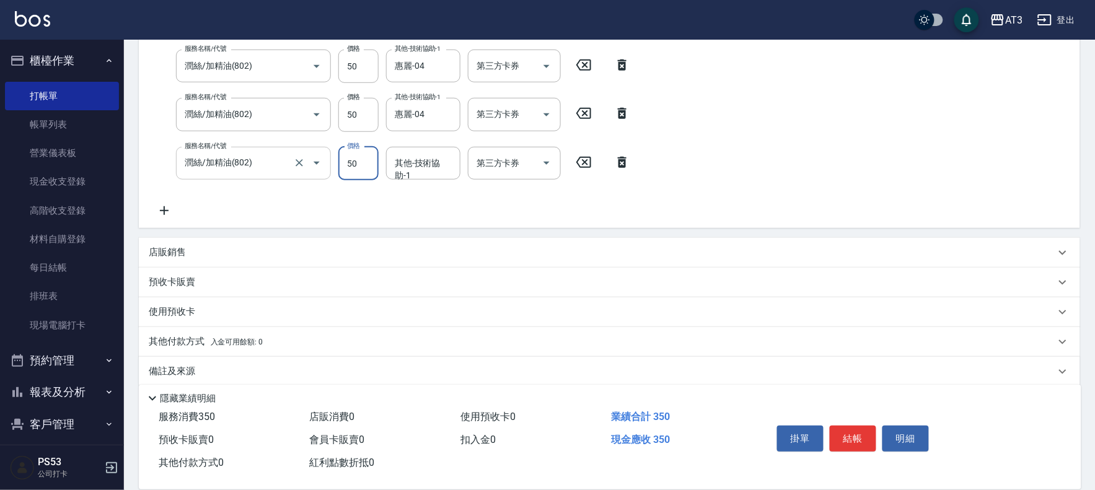
type input "50"
click at [271, 167] on input "潤絲/加精油(802)" at bounding box center [235, 163] width 109 height 22
type input "惠麗-04"
click at [862, 440] on button "結帳" at bounding box center [852, 439] width 46 height 26
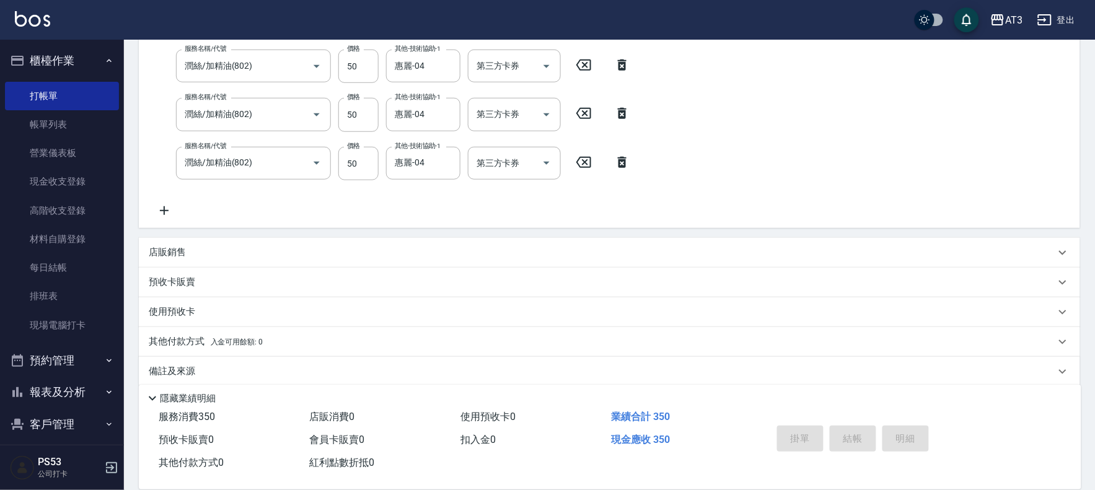
type input "[DATE] 19:56"
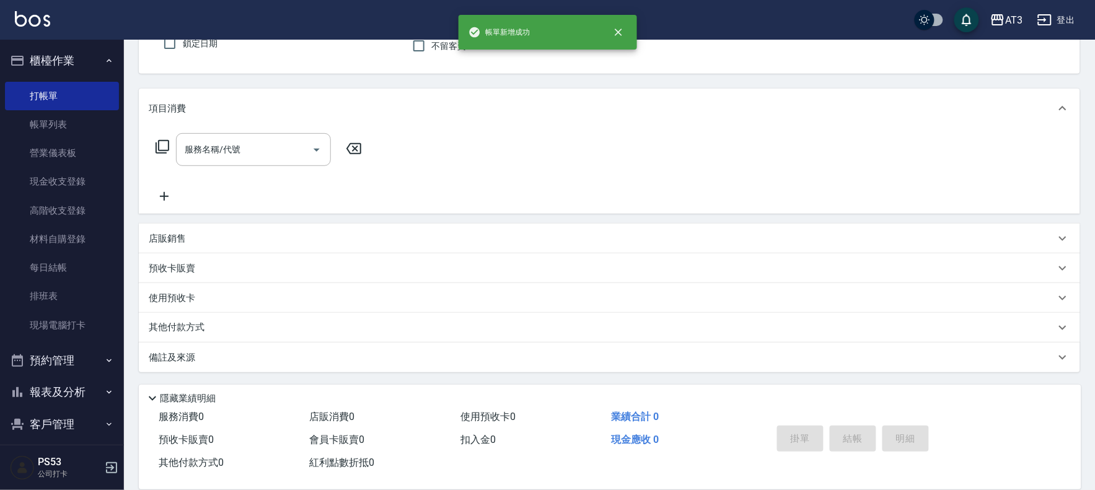
scroll to position [0, 0]
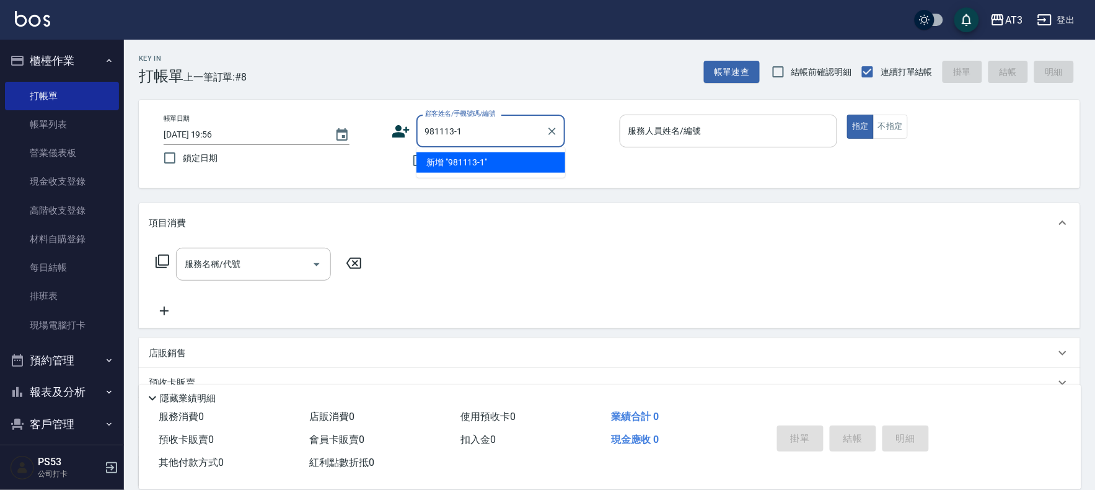
type input "981113-1"
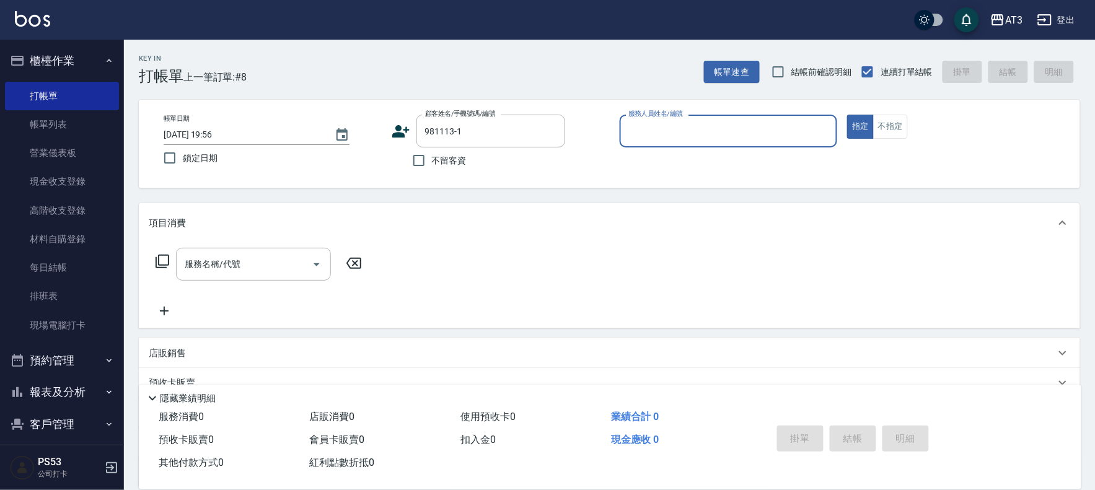
type input "6"
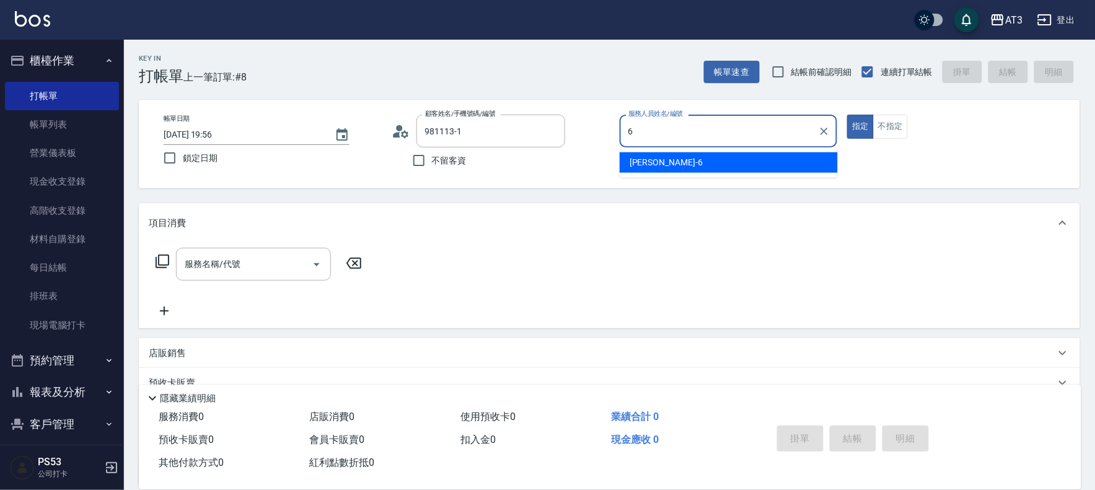
type input "[PERSON_NAME]/0930856632/981113-1"
type input "詩雅-6"
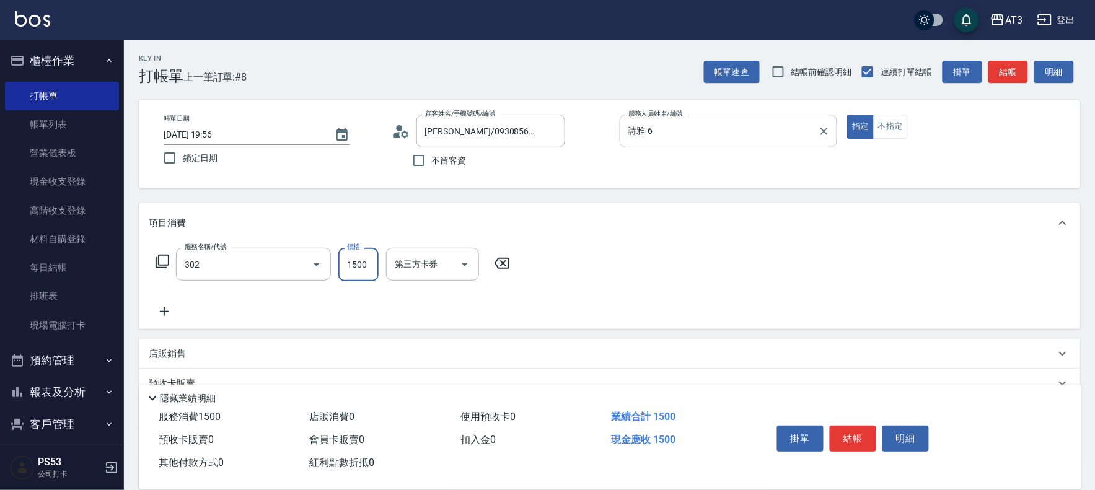
type input "設計燙髮(302)"
type input "1099"
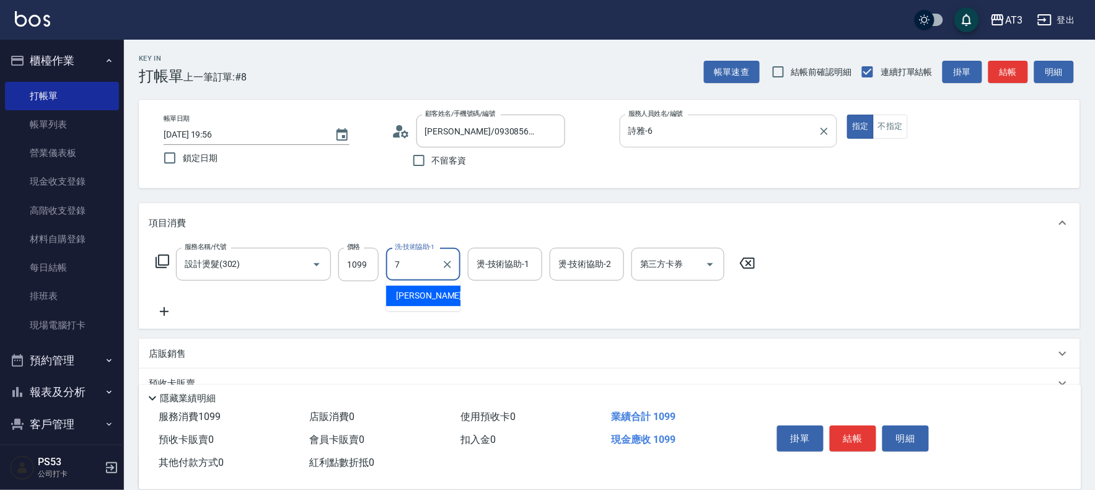
type input "子晴-7"
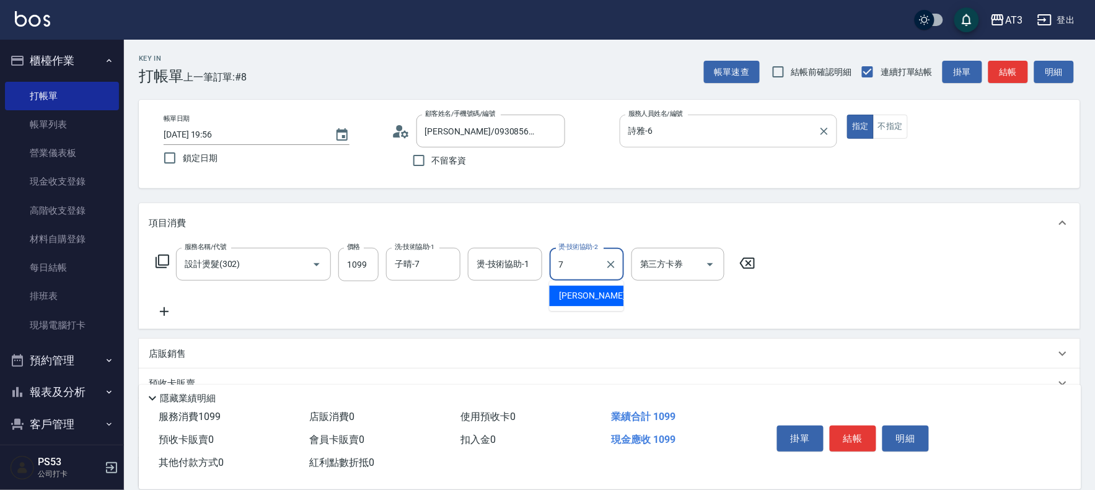
type input "子晴-7"
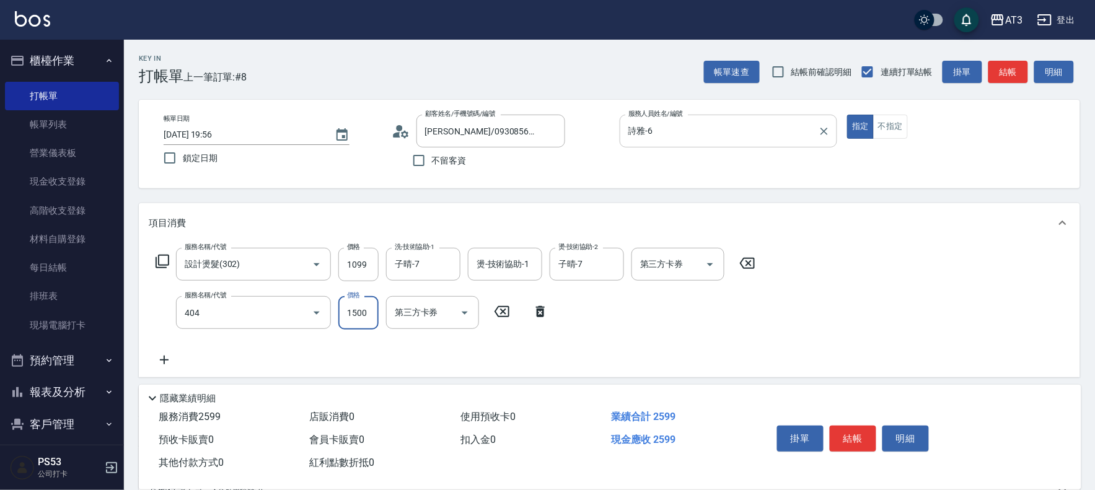
type input "設計染髮(404)"
type input "1099"
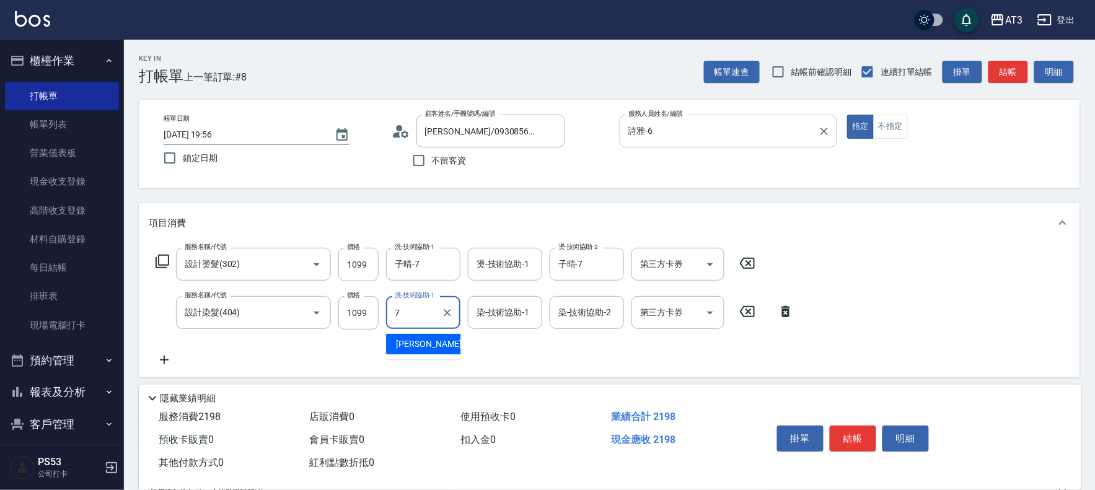
type input "子晴-7"
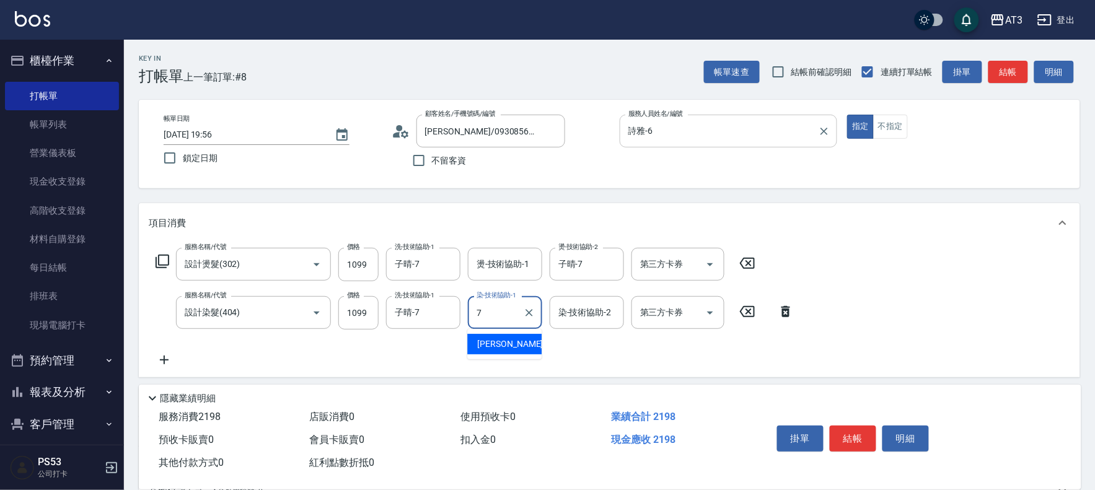
type input "子晴-7"
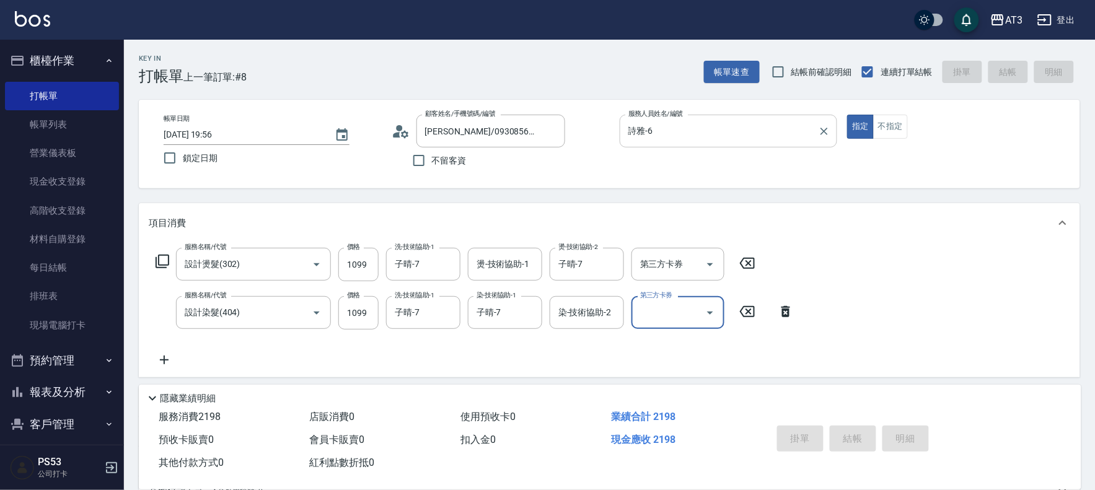
type input "[DATE] 19:59"
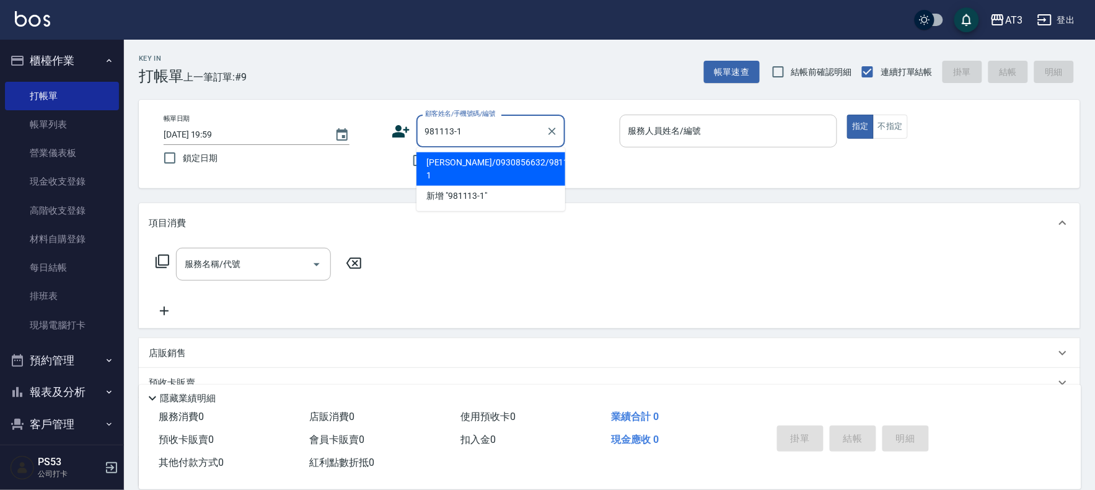
type input "[PERSON_NAME]/0930856632/981113-1"
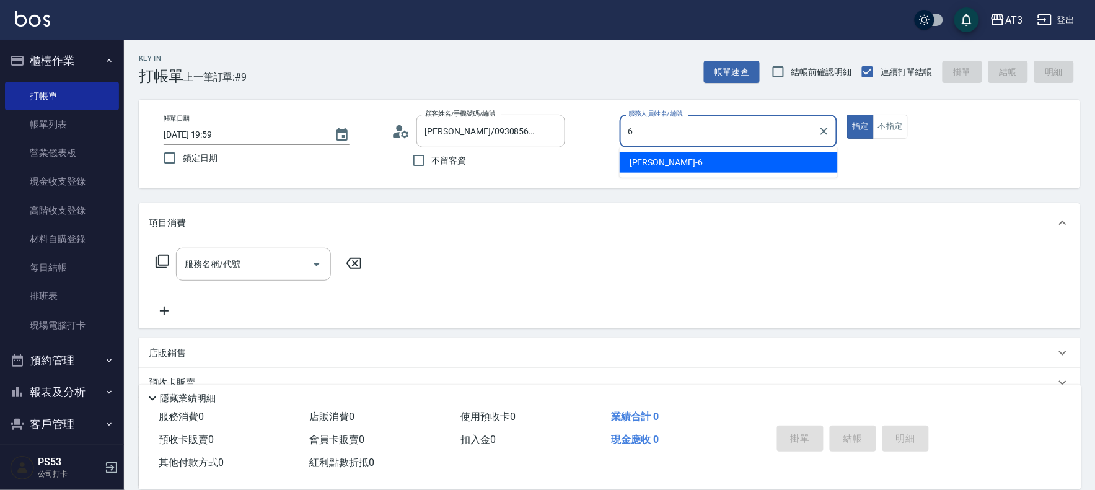
type input "詩雅-6"
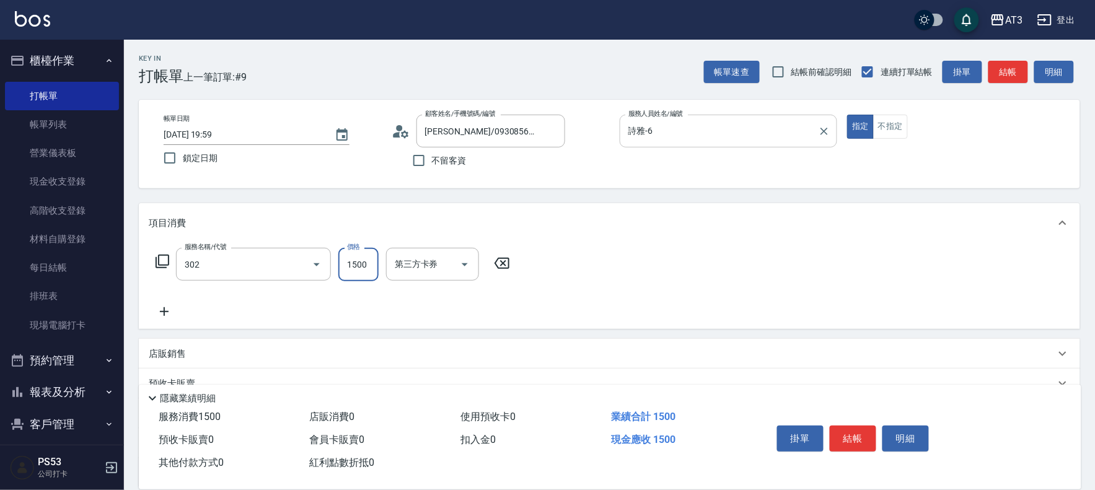
type input "設計燙髮(302)"
type input "1099"
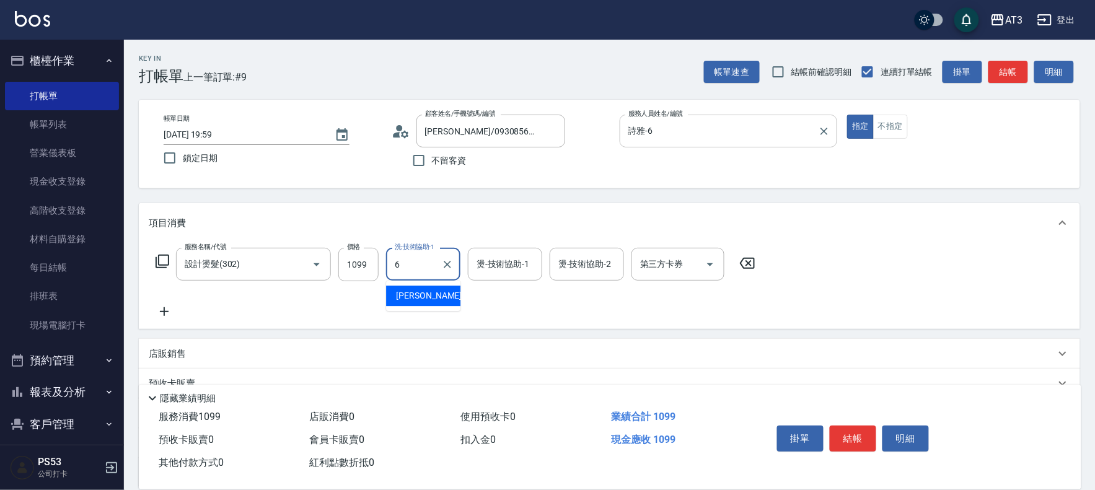
type input "詩雅-6"
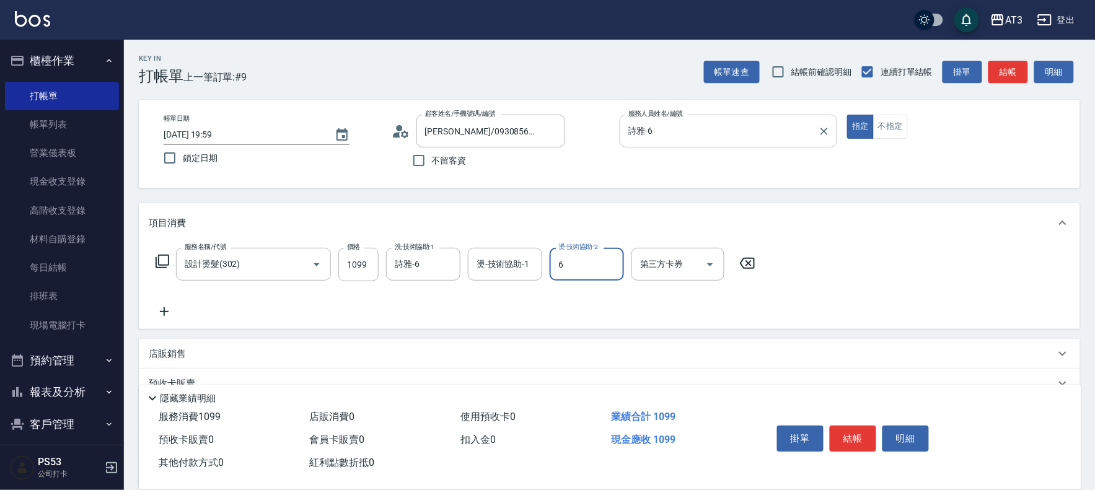
type input "詩雅-6"
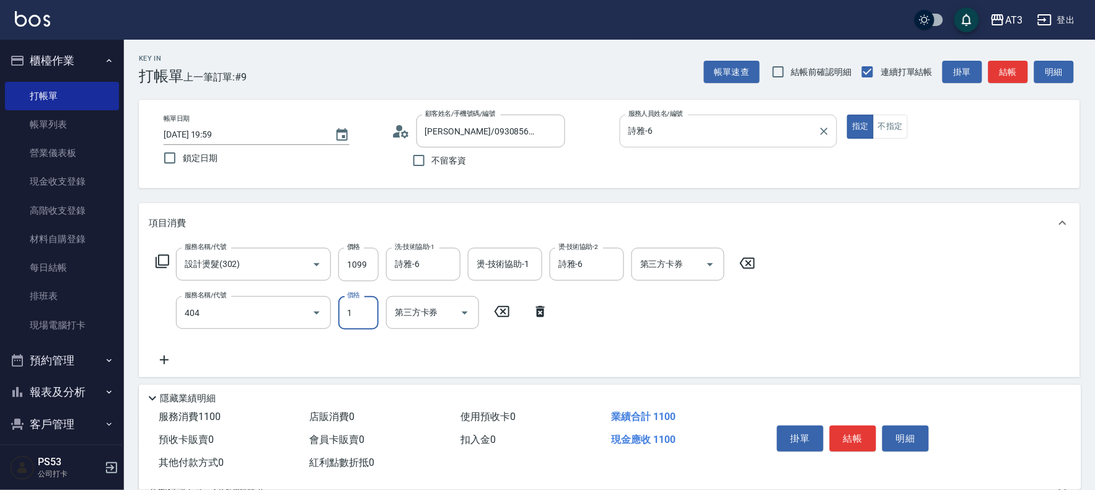
type input "設計染髮(404)"
type input "1499"
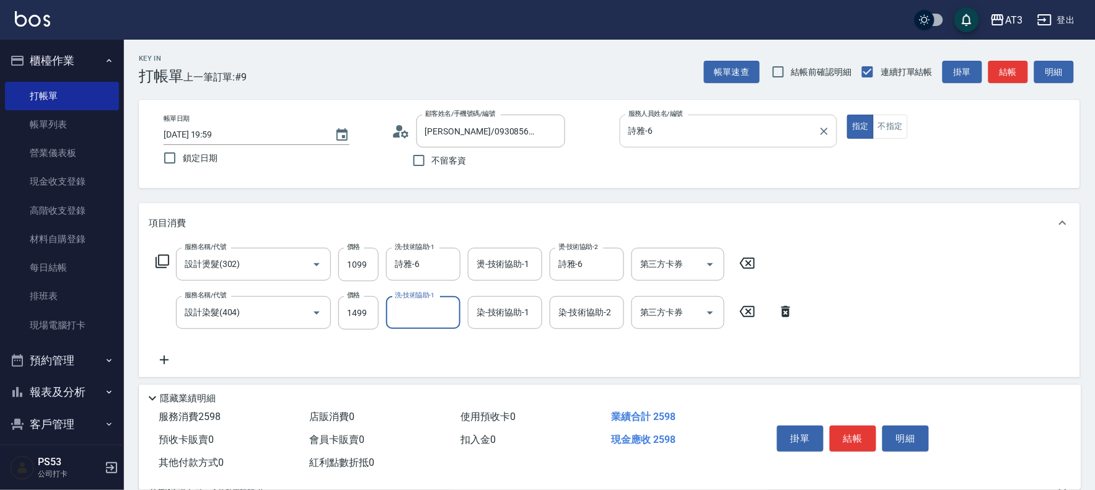
type input "+"
type input "詩雅-6"
type input "9"
type input "詩雅-6"
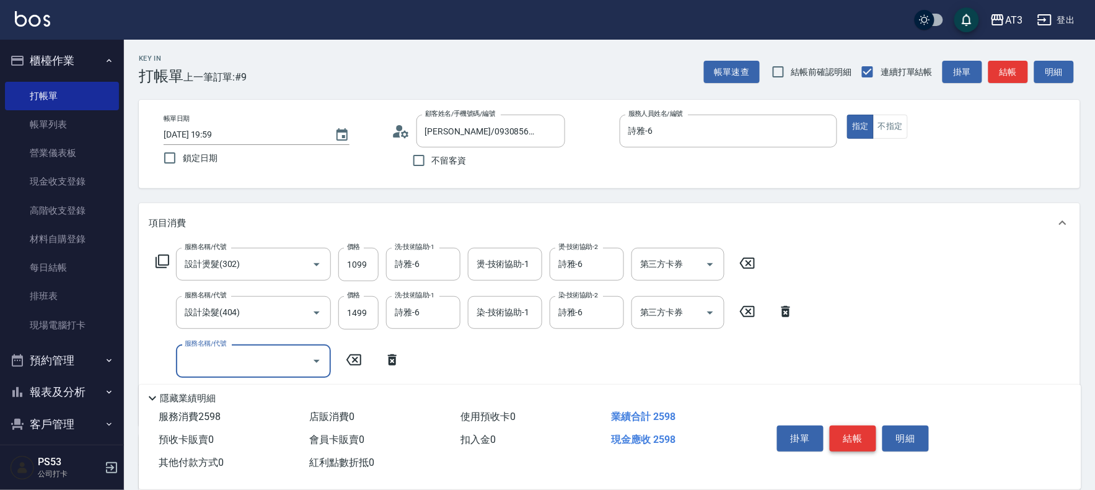
click at [862, 429] on button "結帳" at bounding box center [852, 439] width 46 height 26
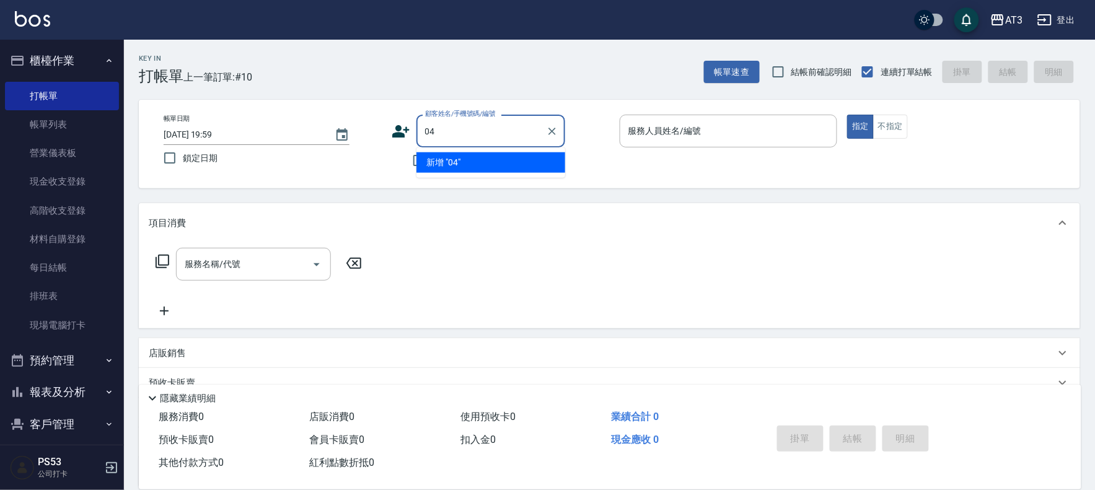
type input "04"
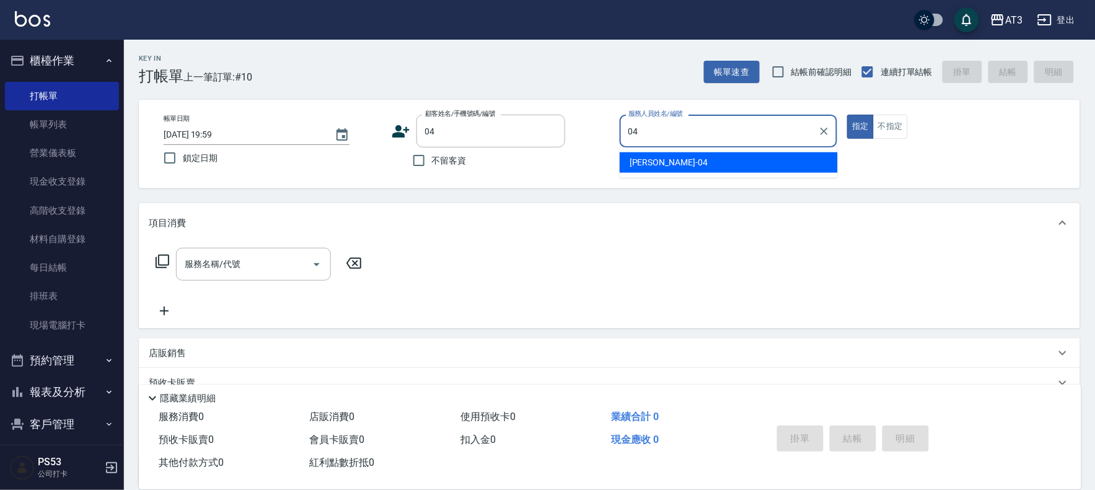
type input "惠麗-04"
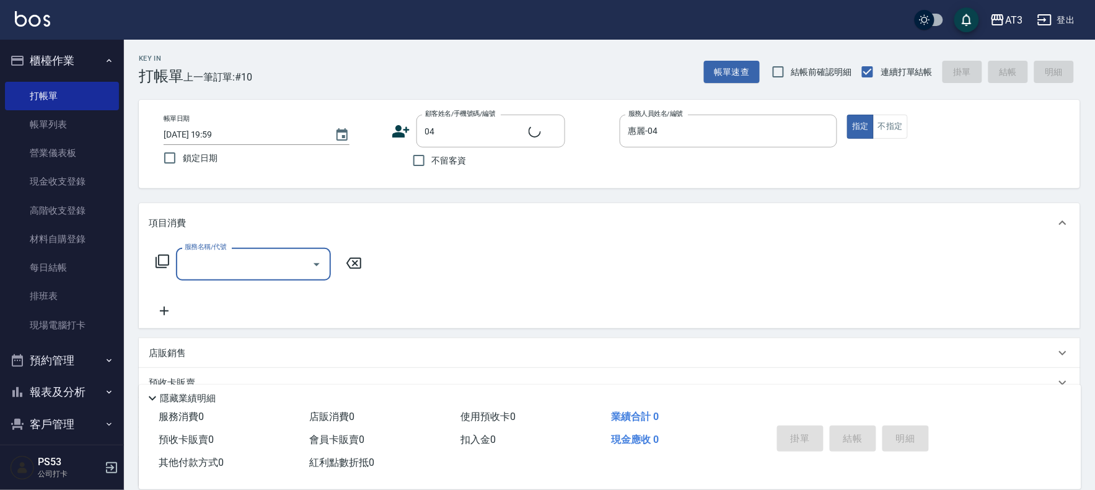
type input "[PERSON_NAME]/04_[PERSON_NAME]/04"
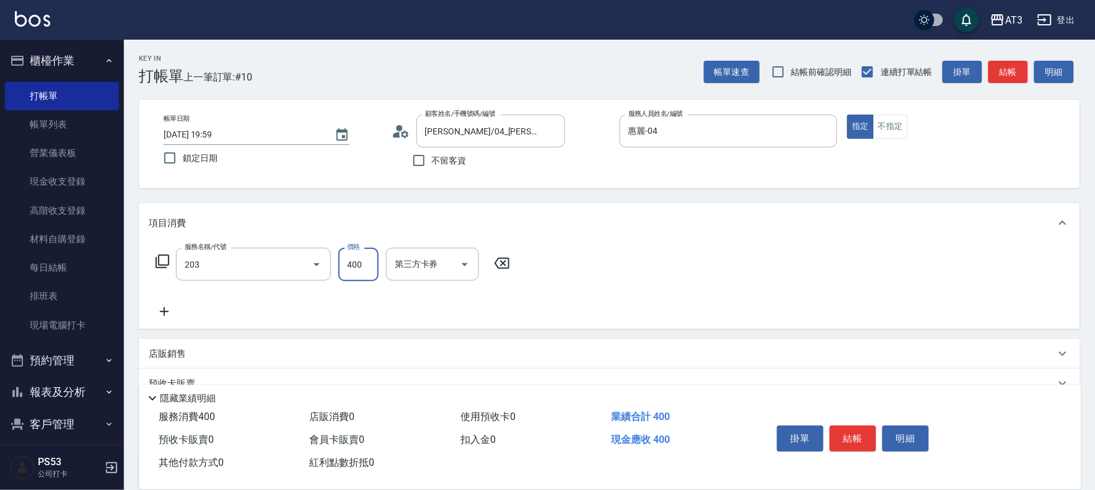
type input "指定單剪(203)"
type input "200"
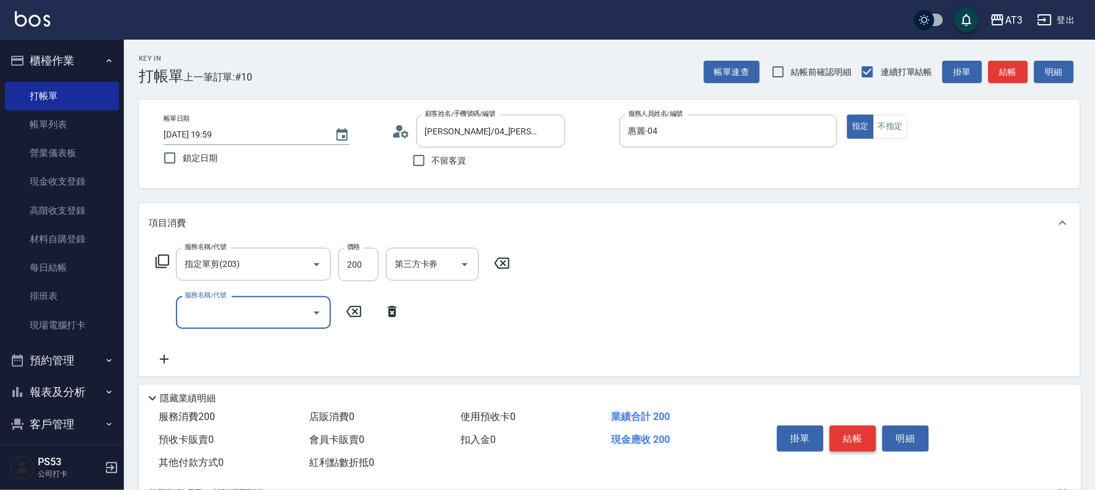
click at [859, 432] on button "結帳" at bounding box center [852, 439] width 46 height 26
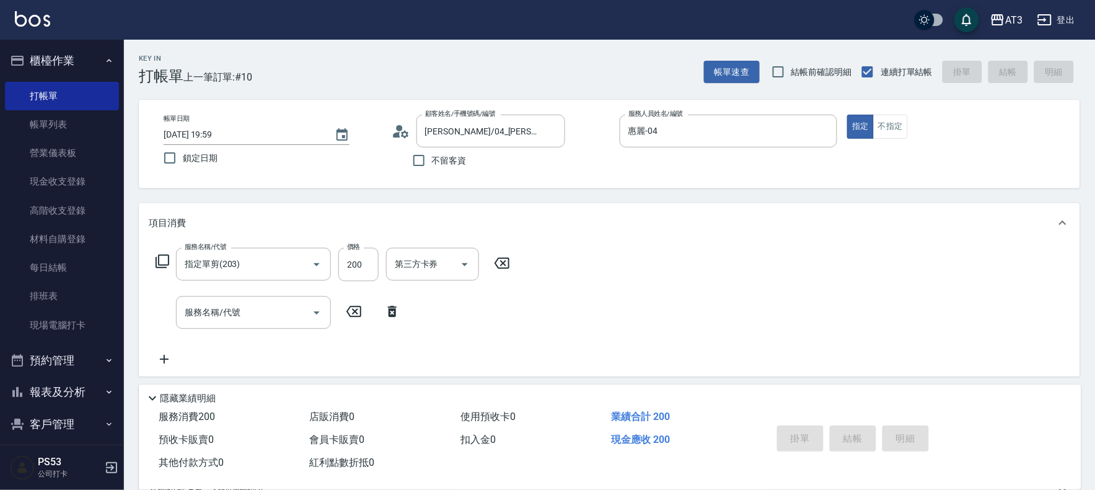
type input "[DATE] 20:00"
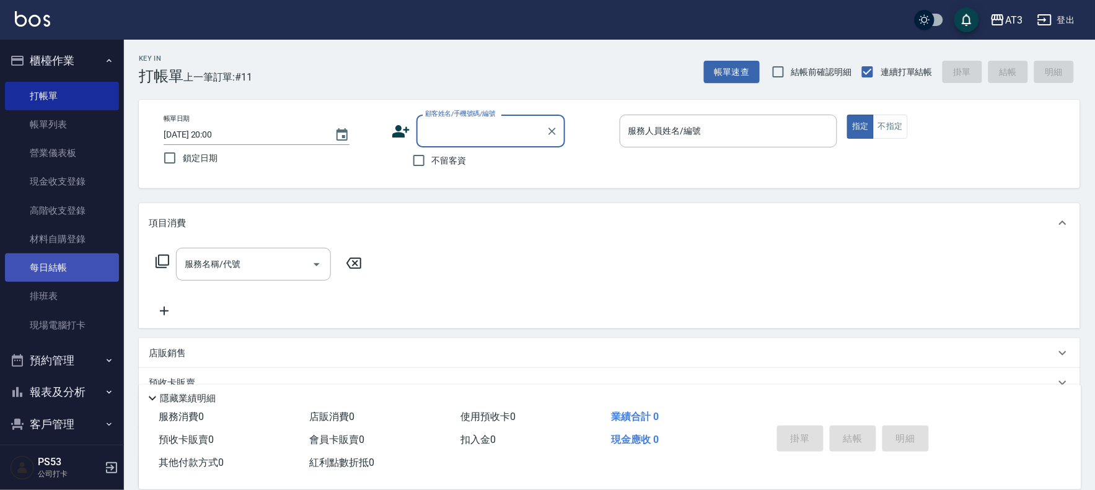
click at [51, 265] on link "每日結帳" at bounding box center [62, 267] width 114 height 28
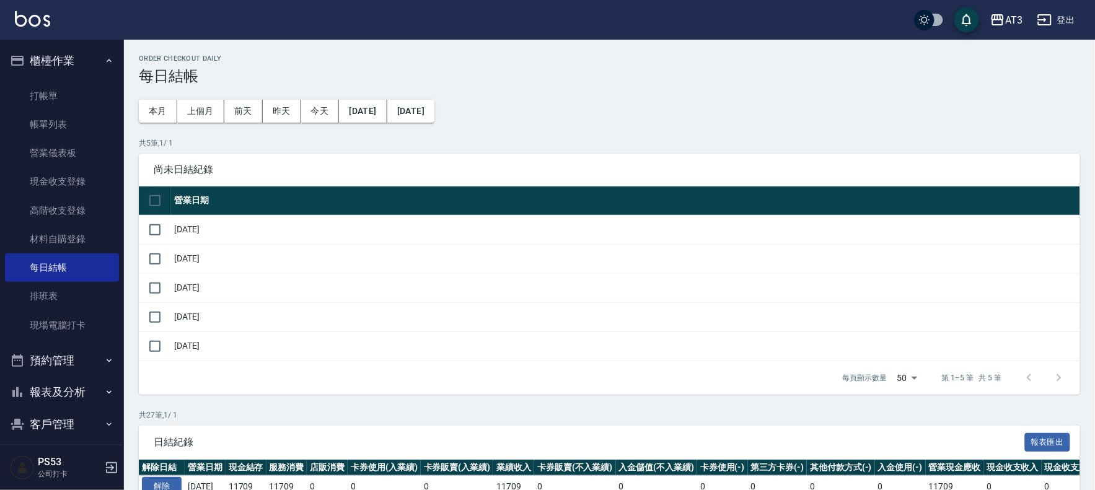
click at [157, 196] on input "checkbox" at bounding box center [155, 201] width 26 height 26
checkbox input "true"
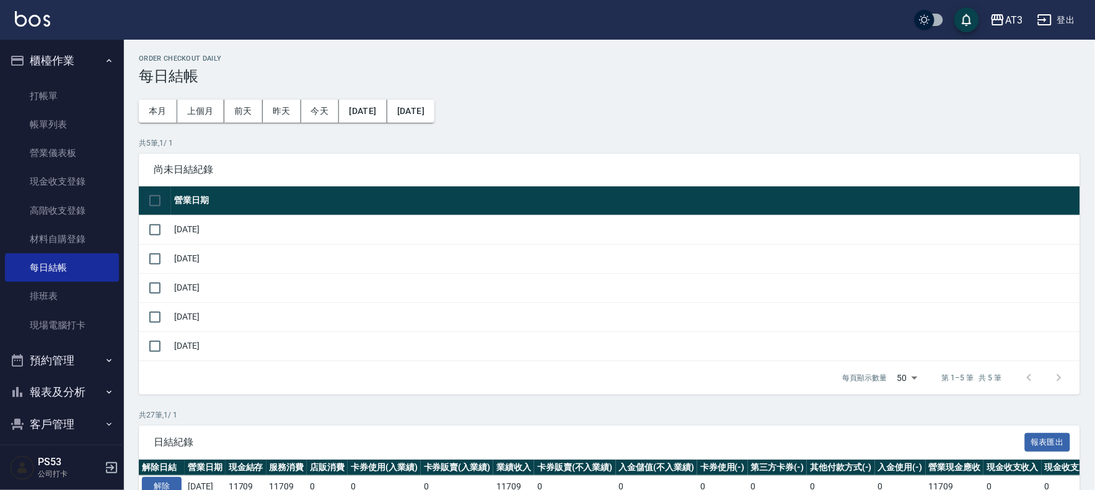
checkbox input "true"
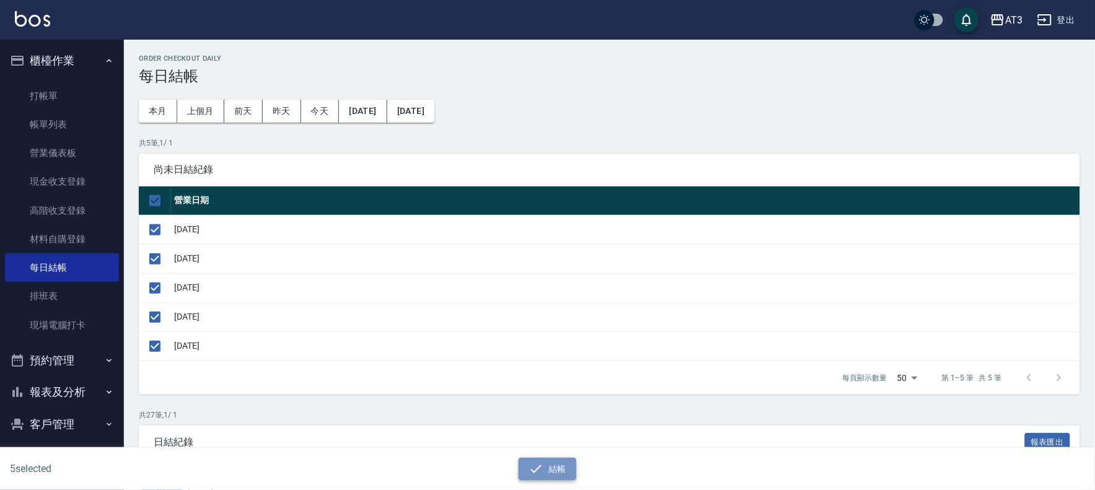
click at [537, 470] on icon "button" at bounding box center [535, 468] width 15 height 15
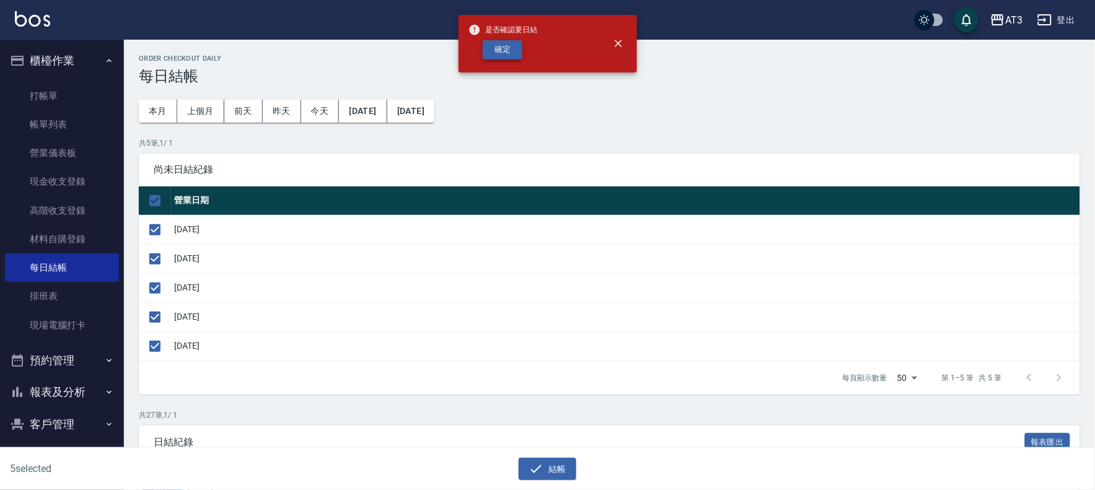
click at [502, 55] on button "確定" at bounding box center [503, 49] width 40 height 19
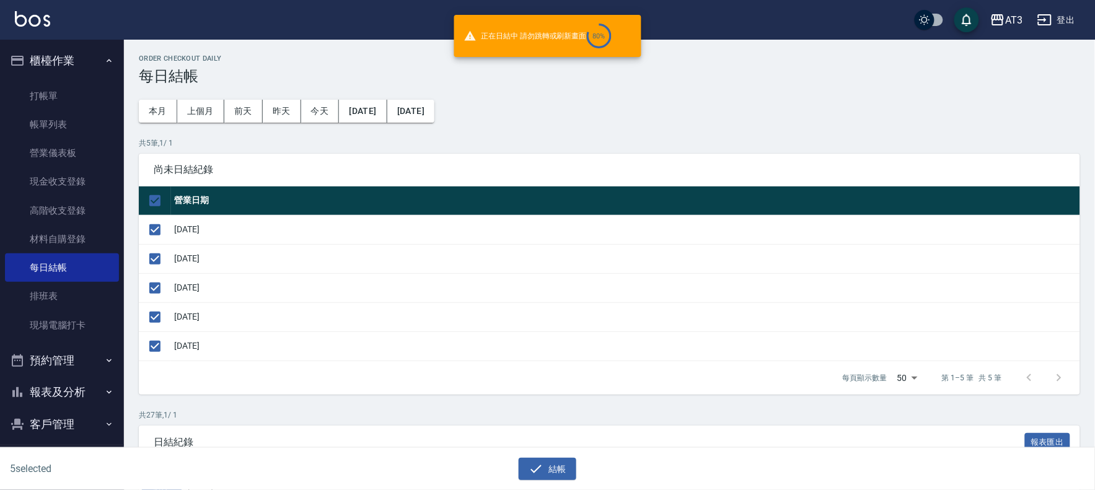
checkbox input "false"
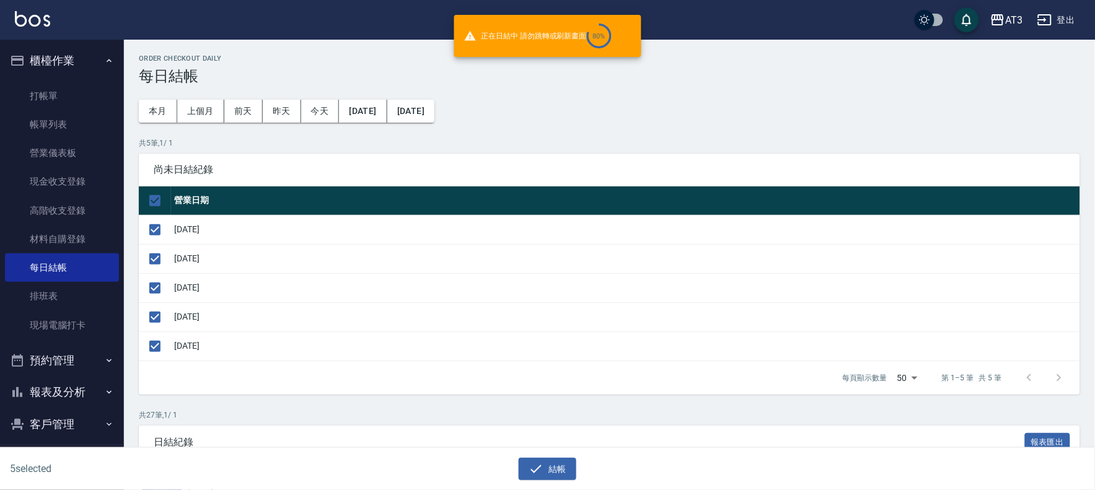
checkbox input "false"
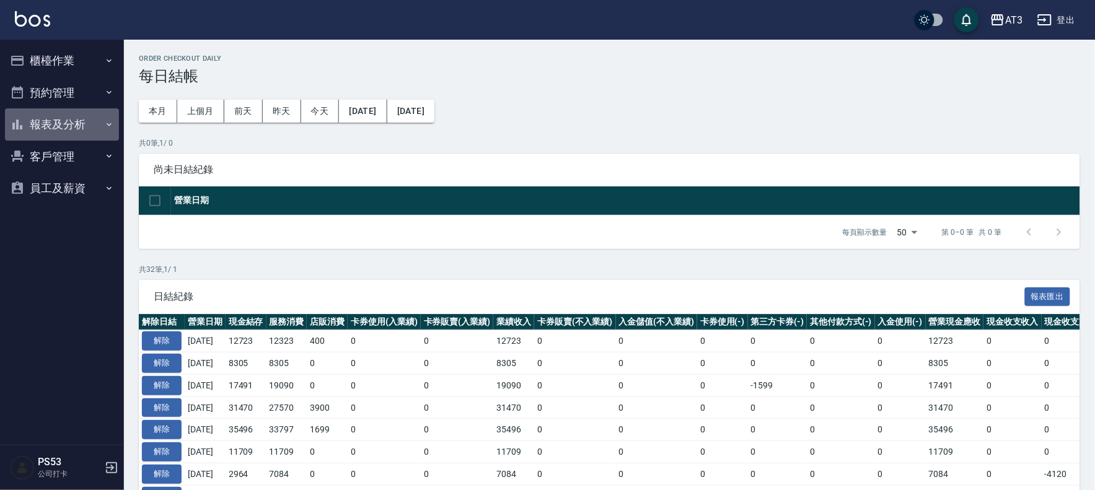
click at [34, 121] on button "報表及分析" at bounding box center [62, 124] width 114 height 32
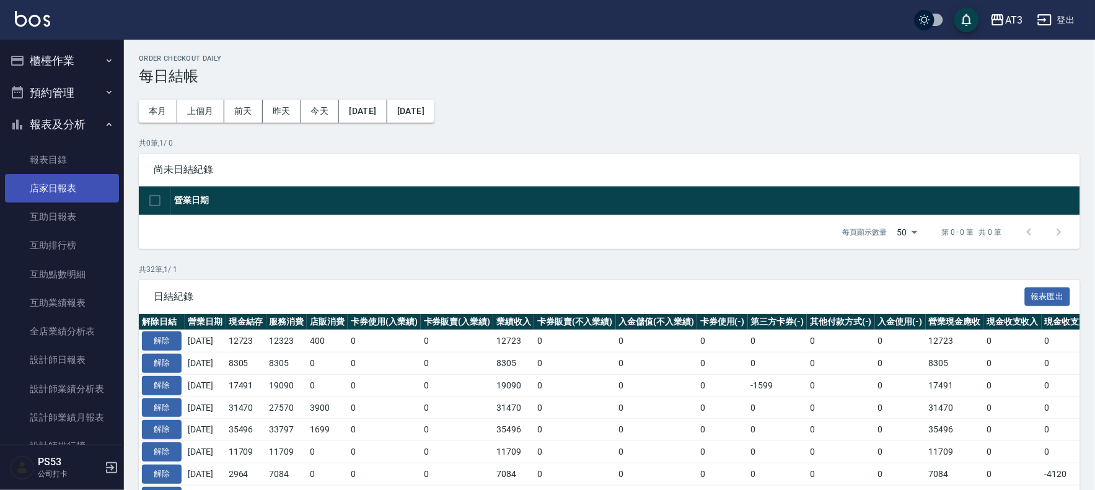
click at [56, 185] on link "店家日報表" at bounding box center [62, 188] width 114 height 28
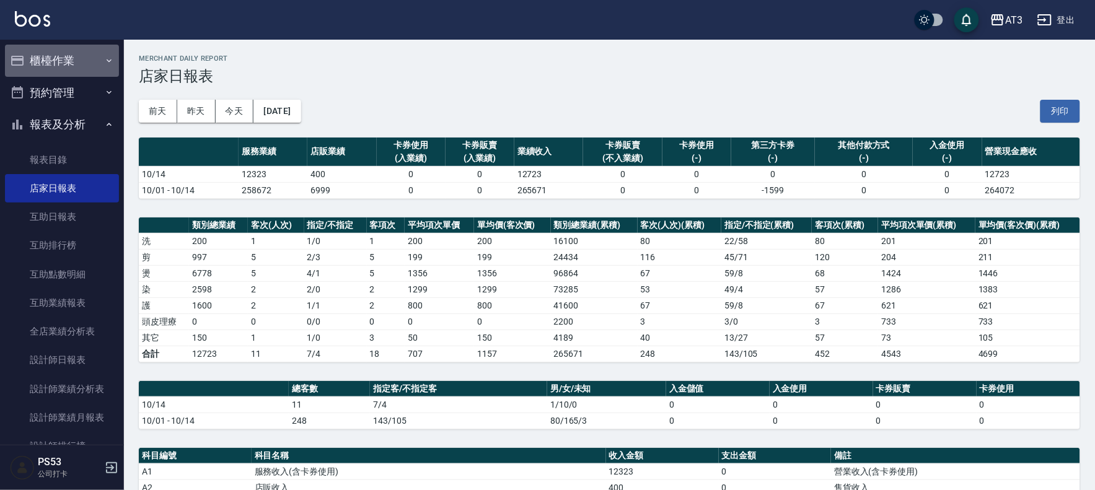
click at [77, 58] on button "櫃檯作業" at bounding box center [62, 61] width 114 height 32
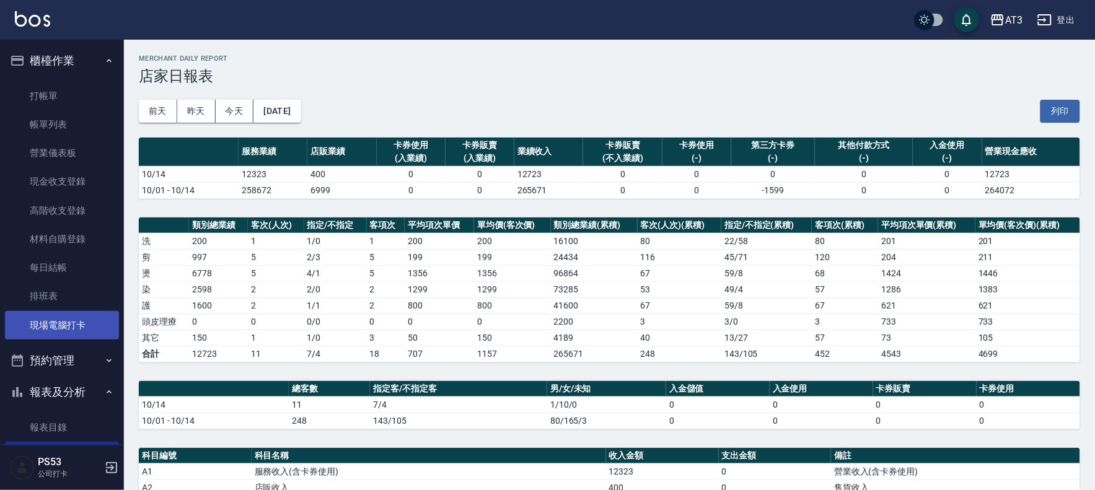
click at [76, 326] on link "現場電腦打卡" at bounding box center [62, 325] width 114 height 28
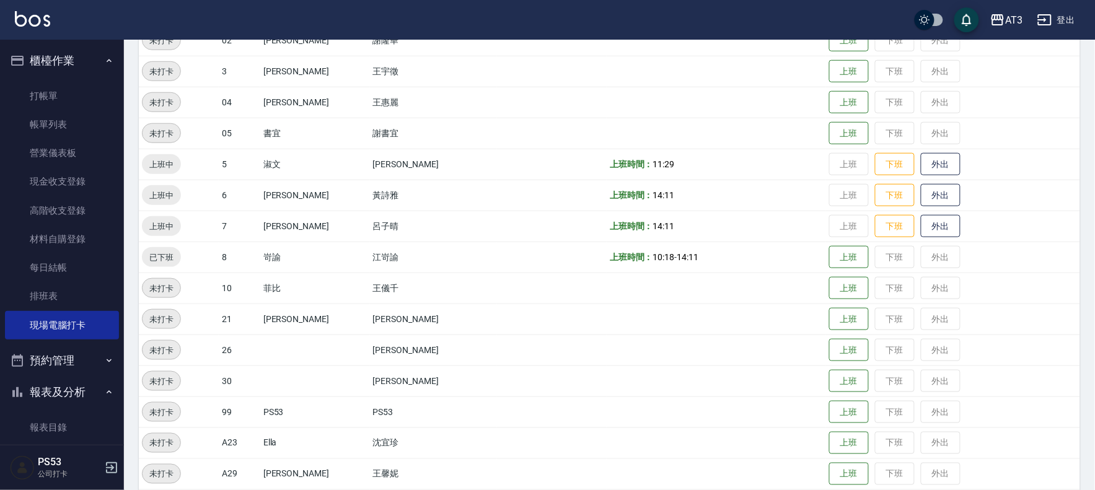
scroll to position [275, 0]
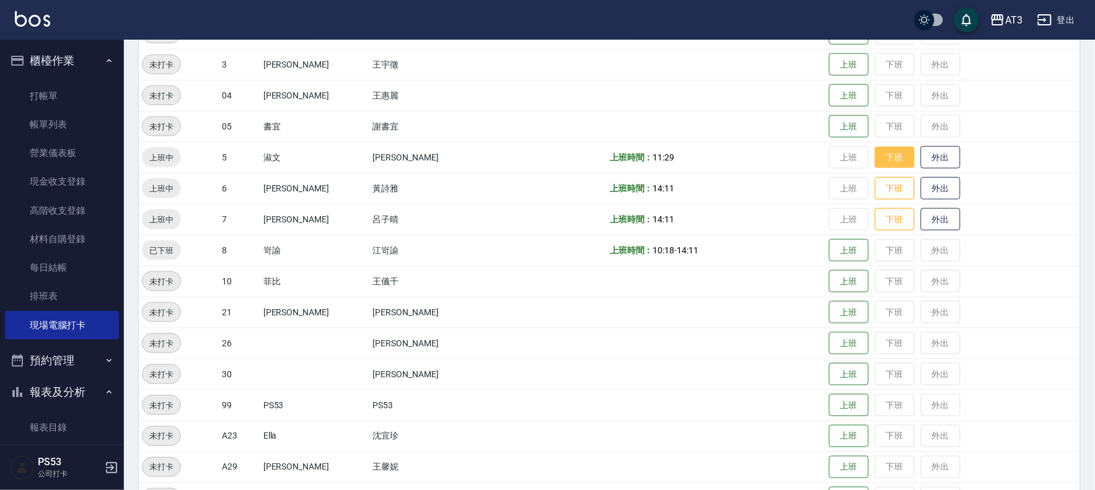
click at [875, 156] on button "下班" at bounding box center [895, 158] width 40 height 22
click at [875, 186] on button "下班" at bounding box center [895, 189] width 40 height 22
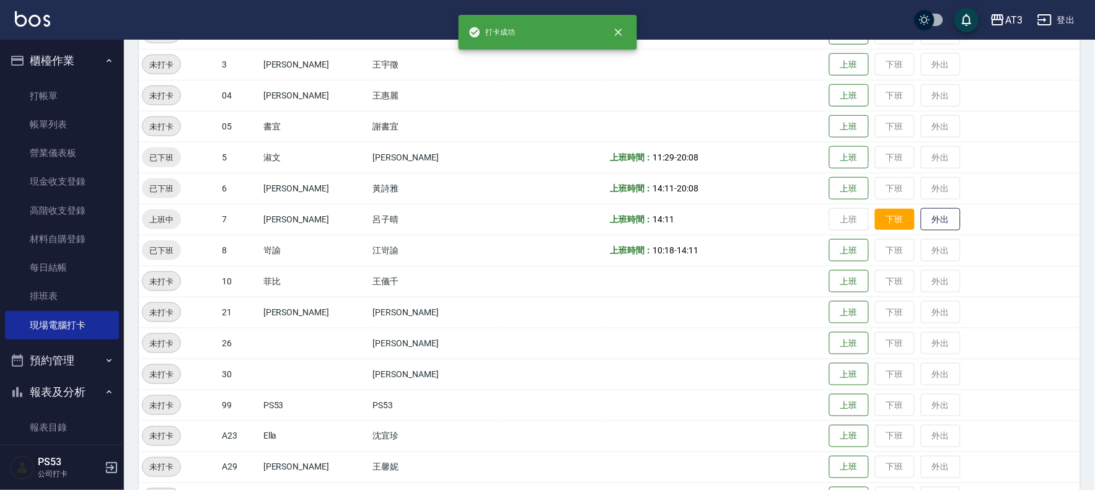
click at [875, 219] on button "下班" at bounding box center [895, 220] width 40 height 22
